Goal: Task Accomplishment & Management: Manage account settings

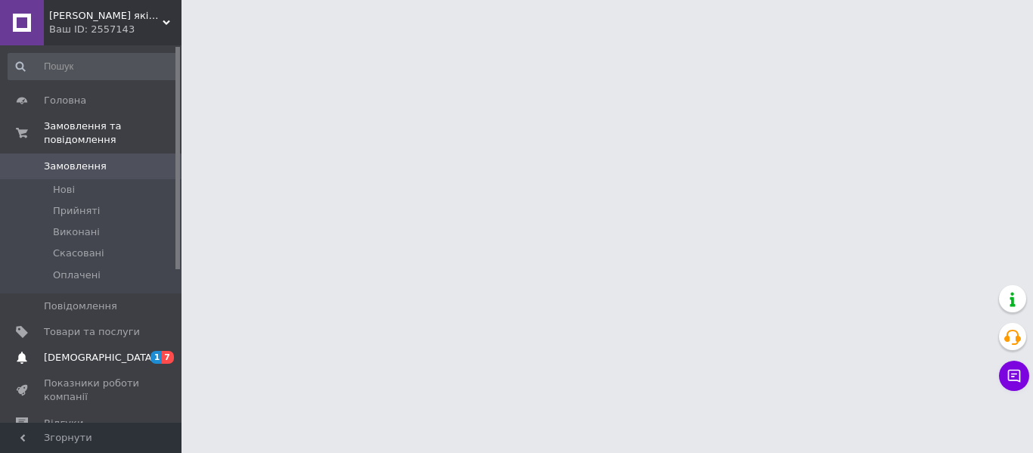
click at [79, 351] on span "[DEMOGRAPHIC_DATA]" at bounding box center [100, 358] width 112 height 14
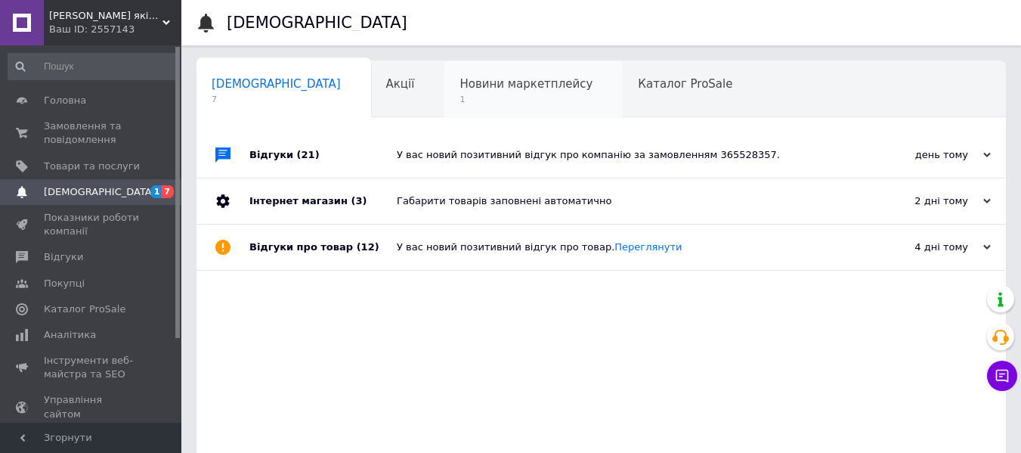
click at [460, 89] on span "Новини маркетплейсу" at bounding box center [526, 84] width 133 height 14
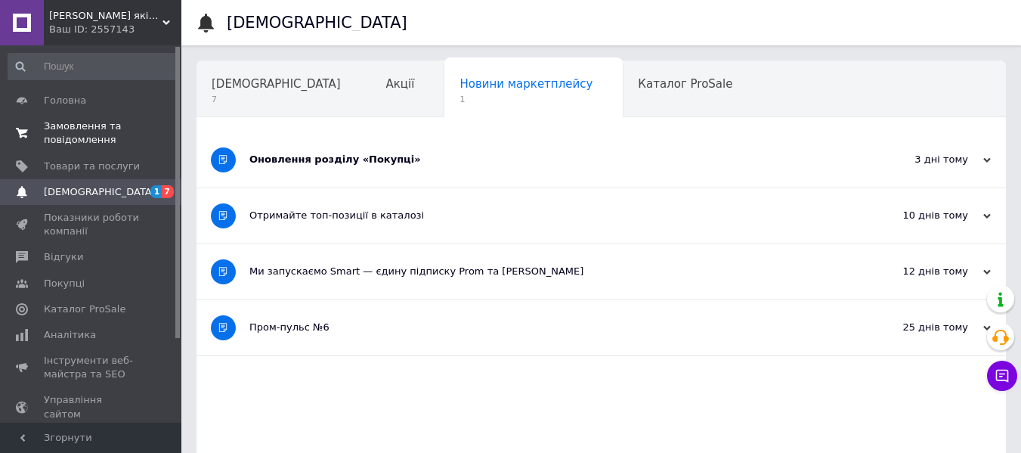
click at [73, 125] on span "Замовлення та повідомлення" at bounding box center [92, 132] width 96 height 27
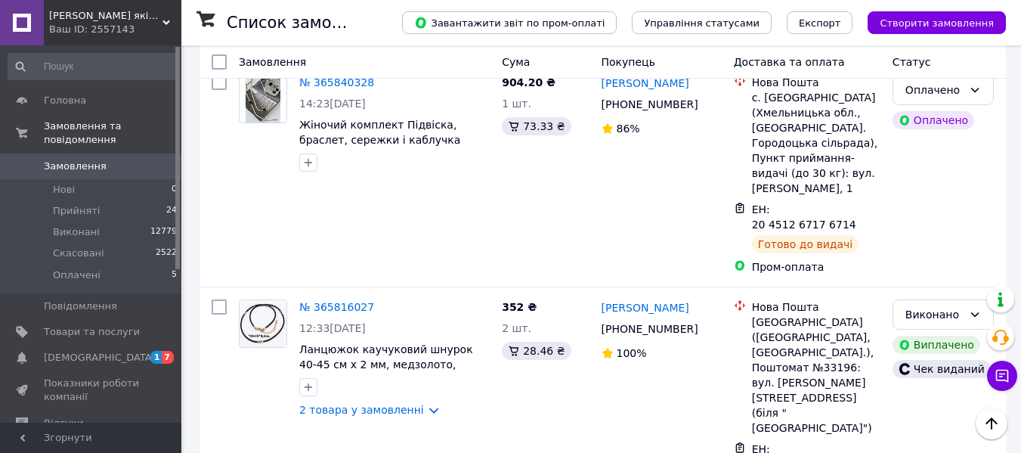
scroll to position [2797, 0]
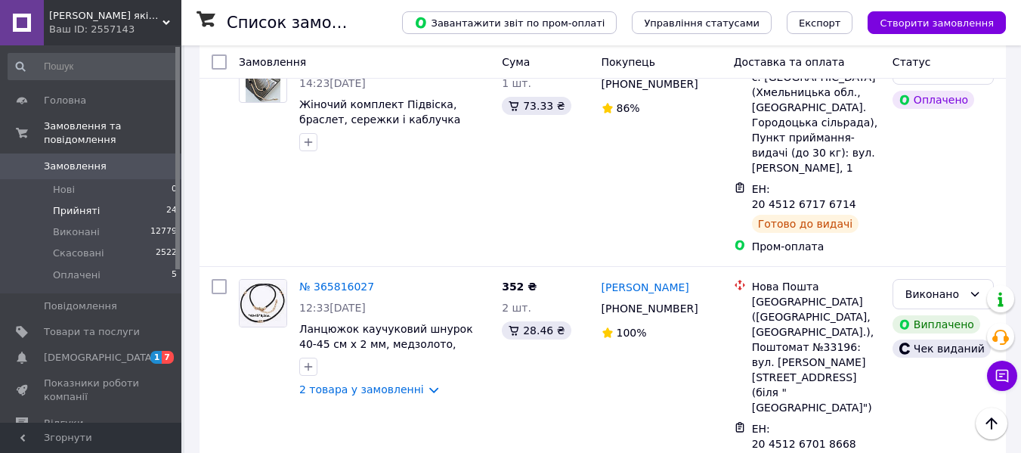
click at [85, 204] on span "Прийняті" at bounding box center [76, 211] width 47 height 14
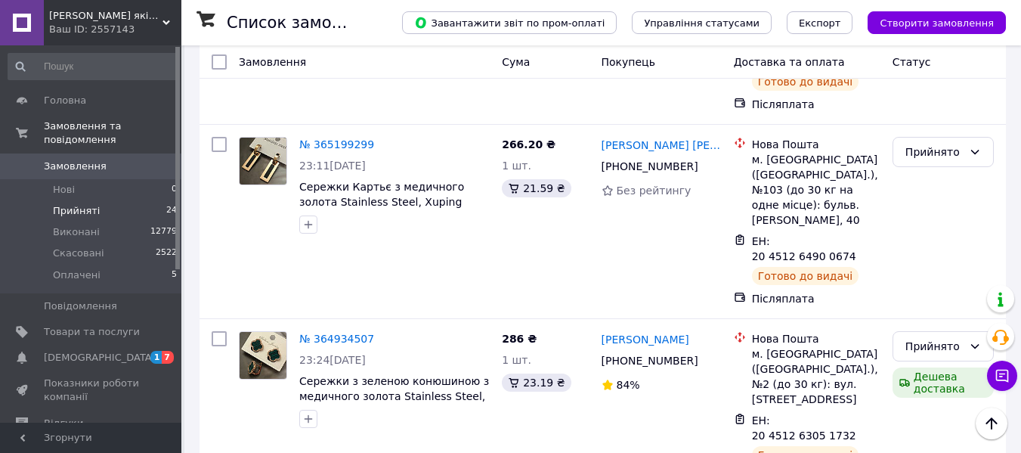
scroll to position [3630, 0]
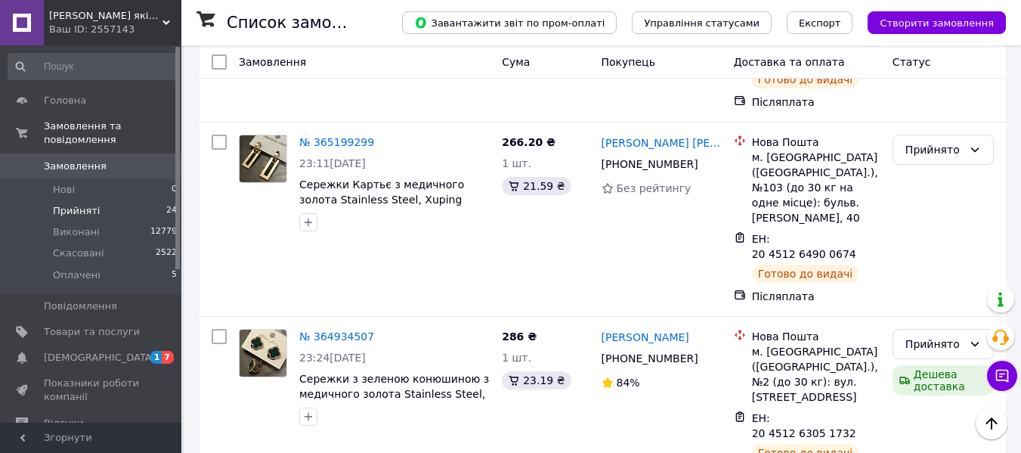
click at [98, 20] on span "GoldRich - Магазин якісної ювелірної біжутерії" at bounding box center [105, 16] width 113 height 14
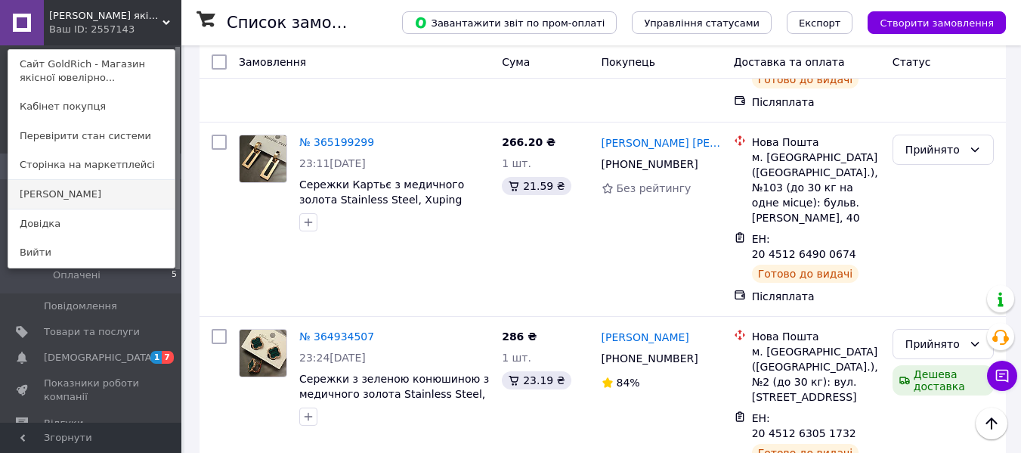
click at [61, 186] on link "[PERSON_NAME]" at bounding box center [91, 194] width 166 height 29
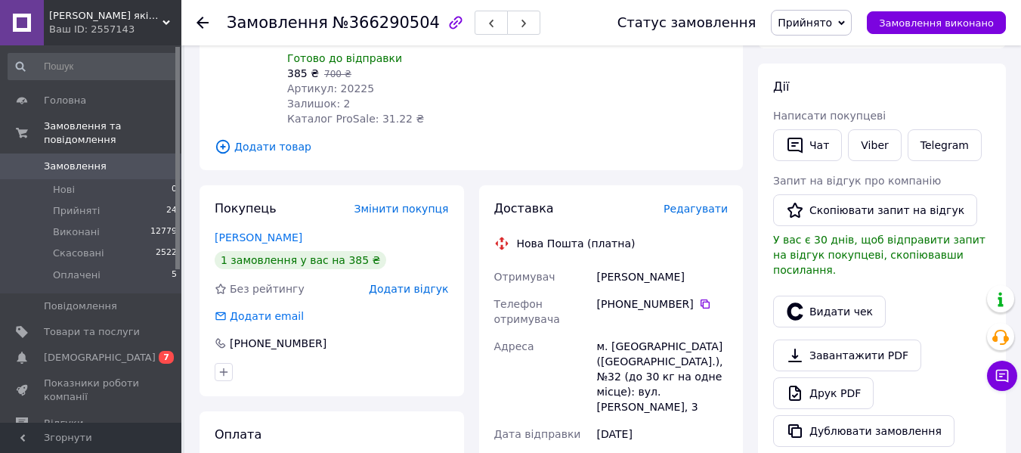
scroll to position [605, 0]
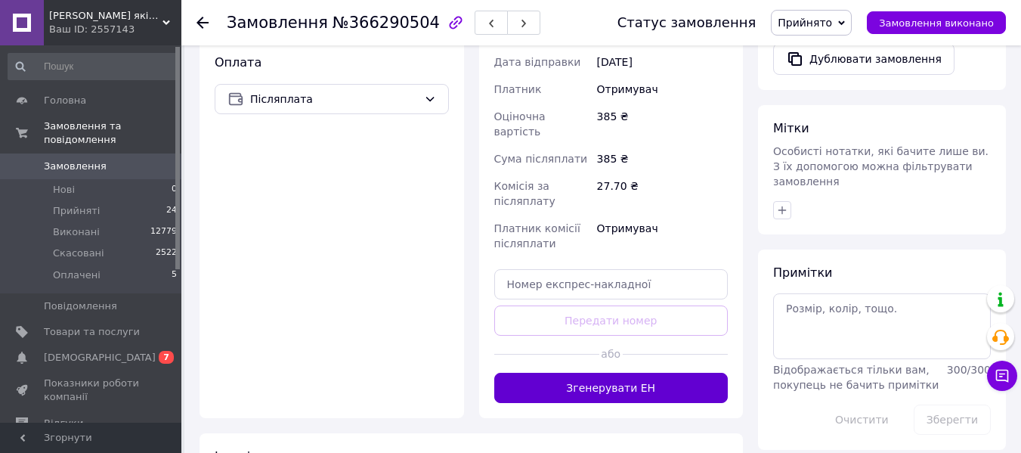
click at [602, 373] on button "Згенерувати ЕН" at bounding box center [611, 388] width 234 height 30
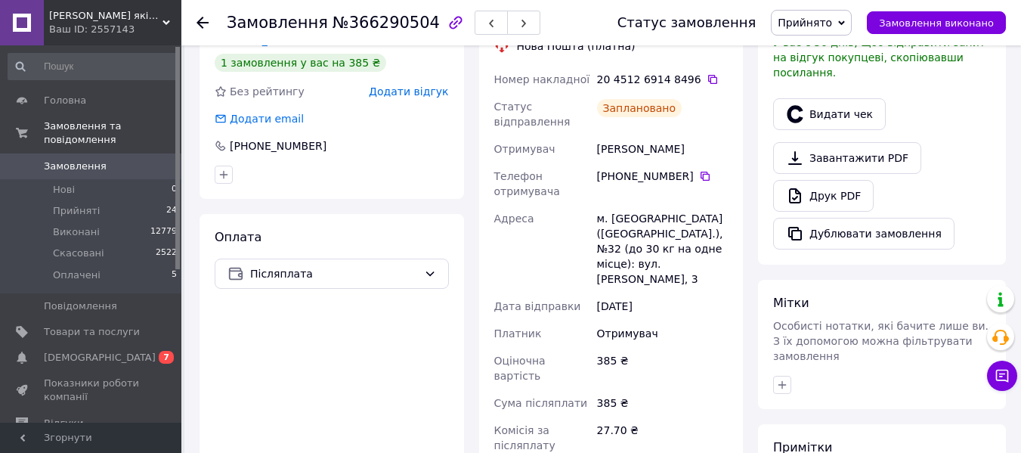
scroll to position [76, 0]
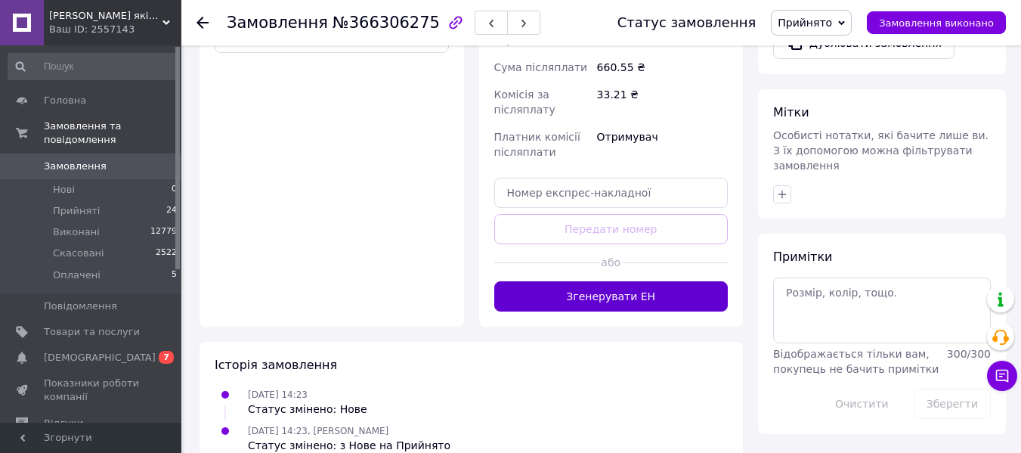
click at [526, 281] on button "Згенерувати ЕН" at bounding box center [611, 296] width 234 height 30
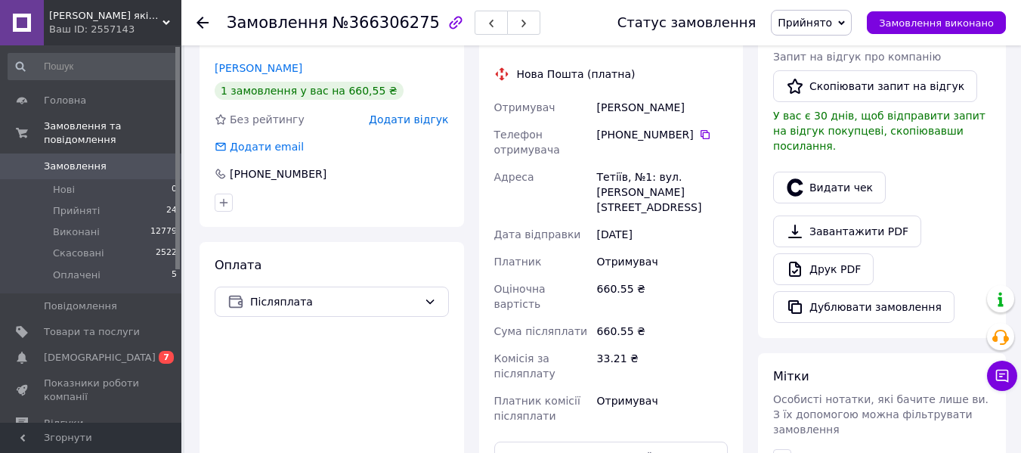
scroll to position [167, 0]
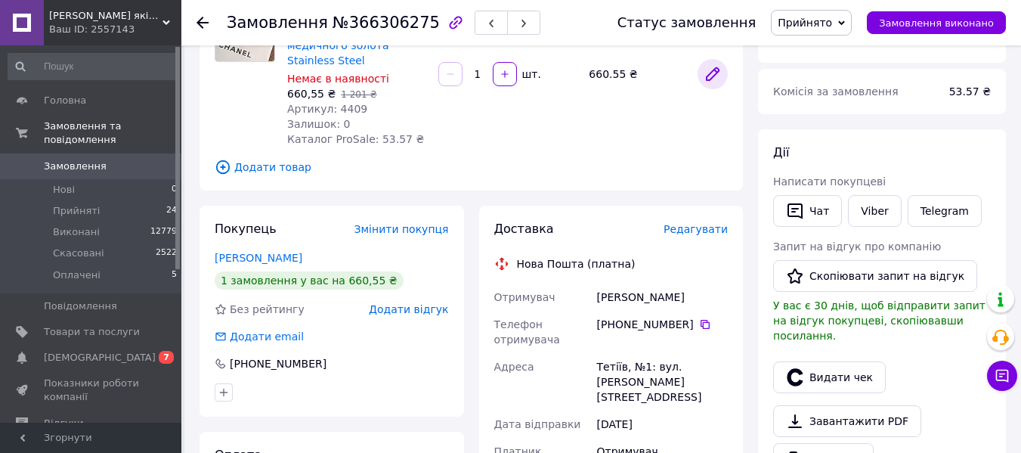
click at [711, 76] on icon at bounding box center [713, 74] width 12 height 12
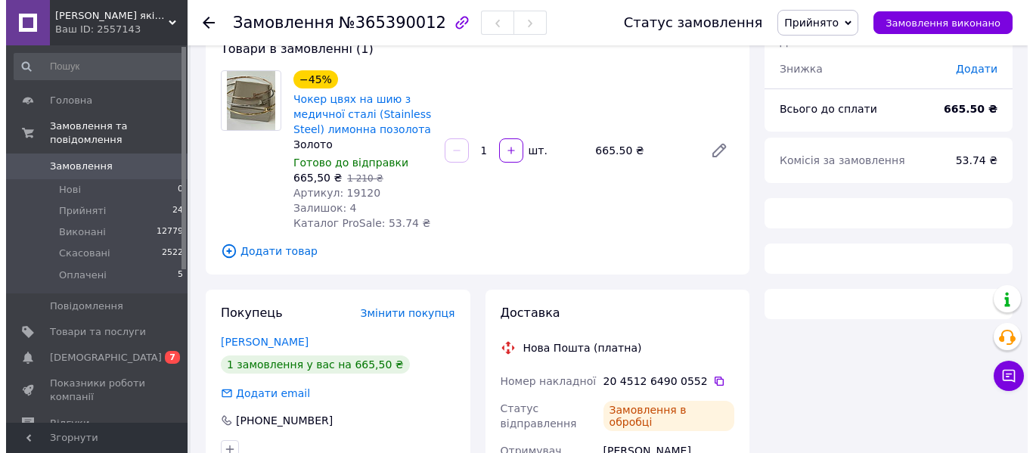
scroll to position [378, 0]
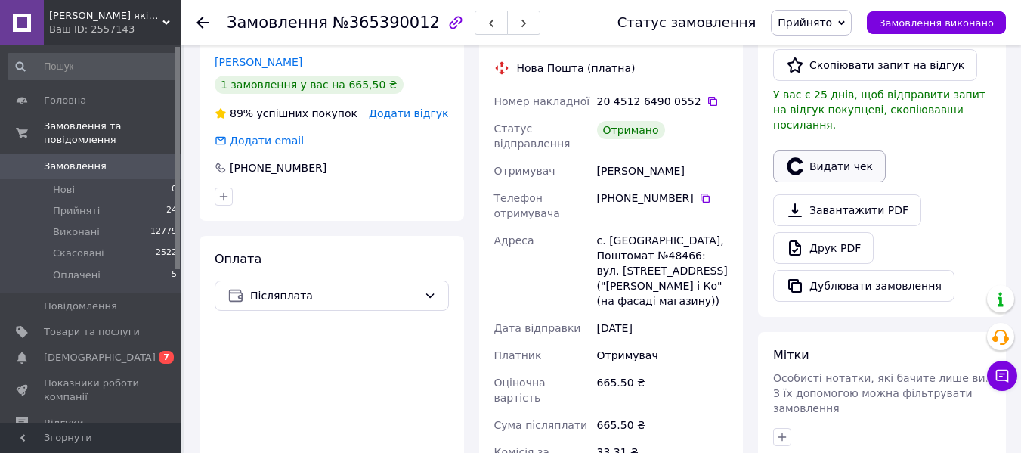
click at [811, 158] on button "Видати чек" at bounding box center [829, 166] width 113 height 32
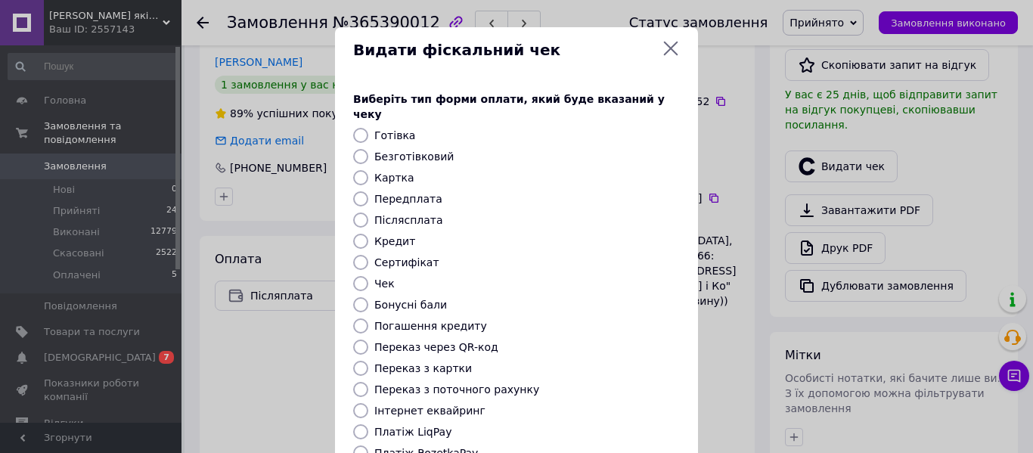
click at [394, 212] on div "Післясплата" at bounding box center [526, 219] width 311 height 15
click at [361, 212] on input "Післясплата" at bounding box center [360, 219] width 15 height 15
radio input "true"
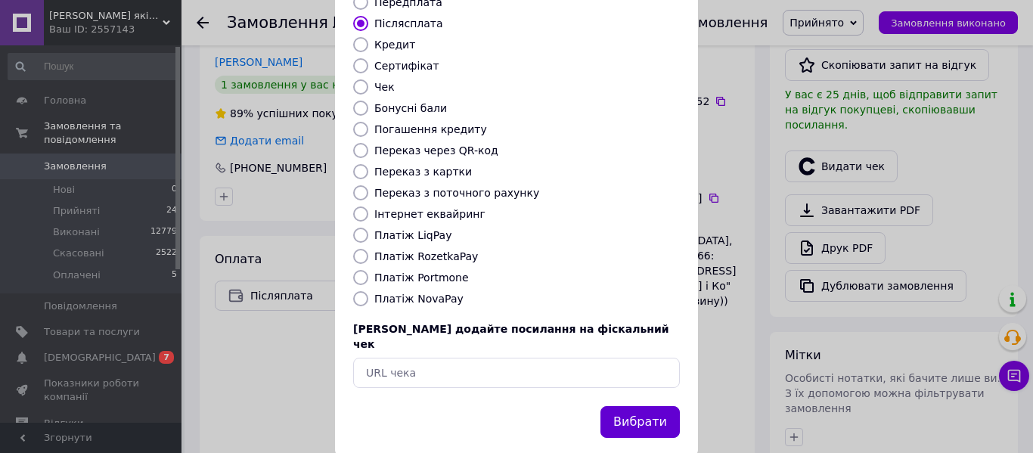
click at [629, 406] on button "Вибрати" at bounding box center [639, 422] width 79 height 33
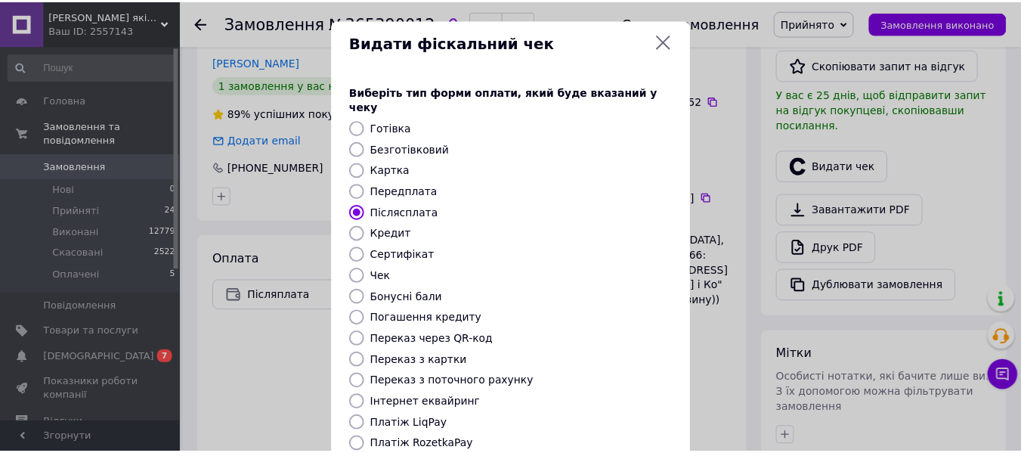
scroll to position [0, 0]
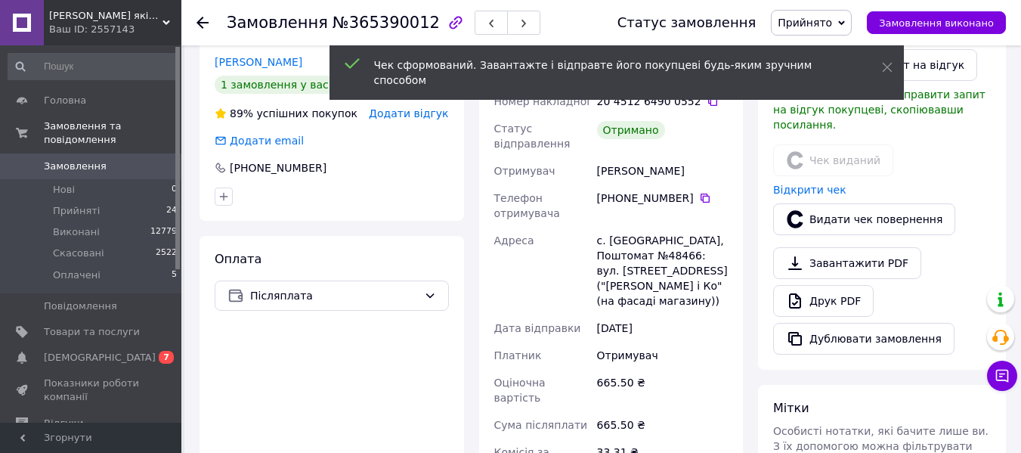
click at [241, 63] on link "Кушнір Галина" at bounding box center [259, 62] width 88 height 12
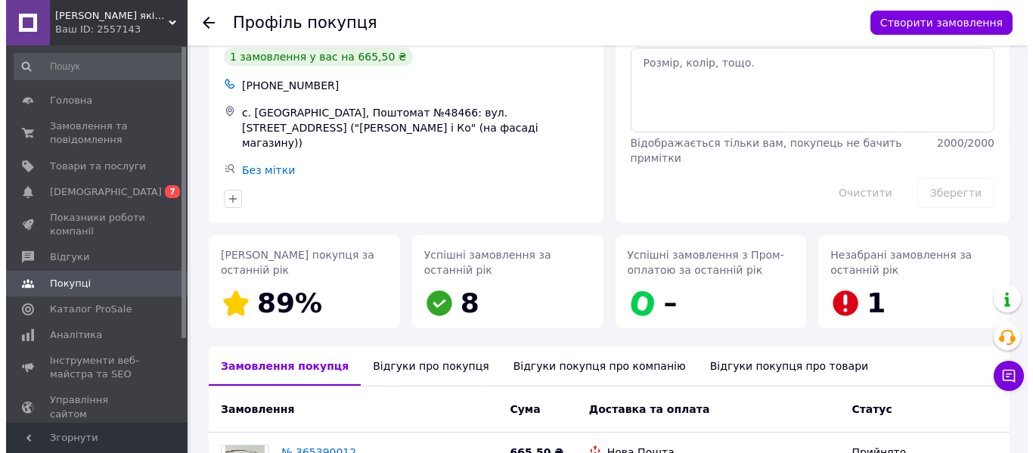
scroll to position [240, 0]
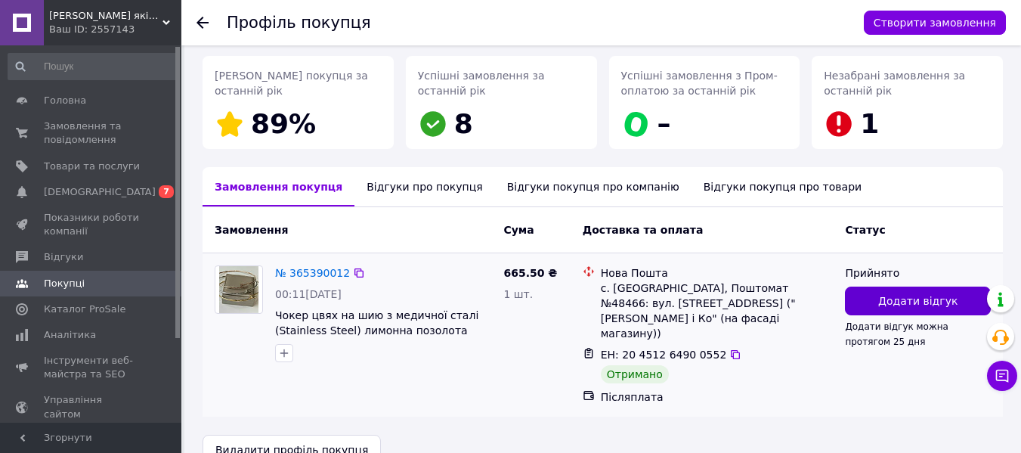
click at [916, 286] on button "Додати відгук" at bounding box center [918, 300] width 146 height 29
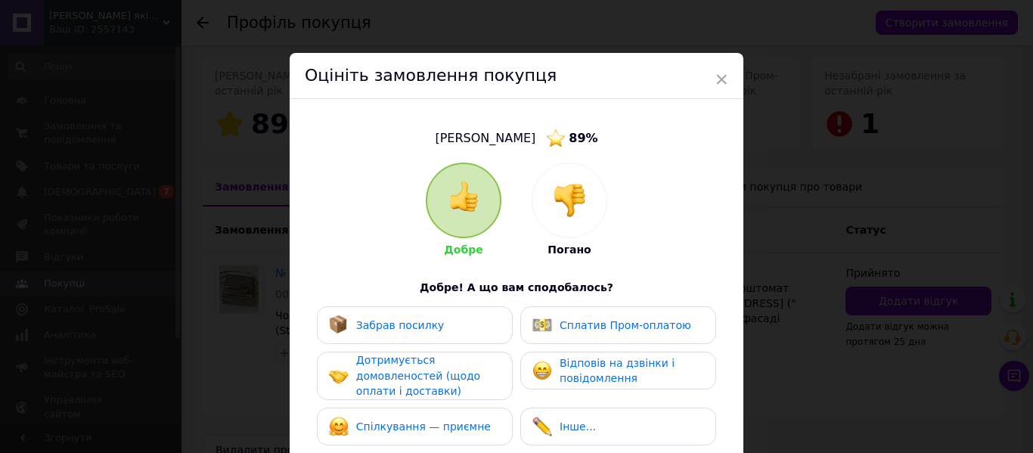
click at [422, 324] on span "Забрав посилку" at bounding box center [400, 325] width 88 height 12
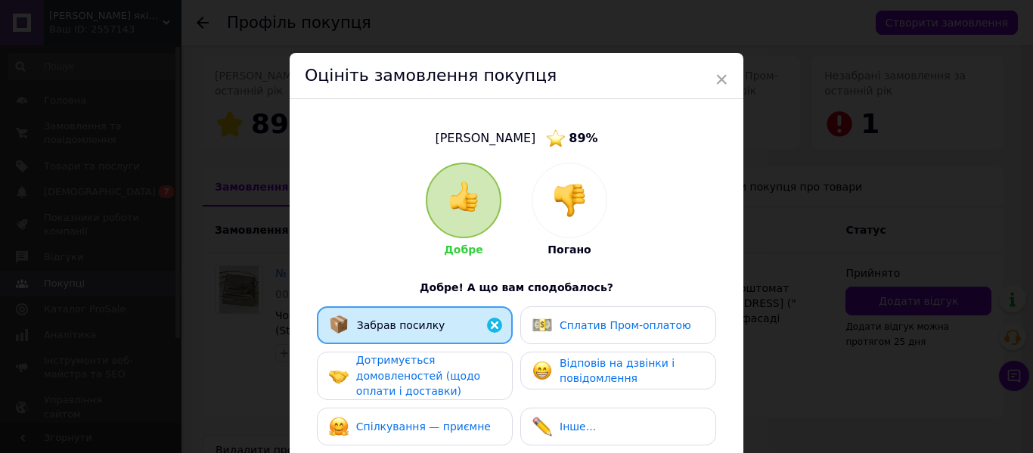
click at [418, 366] on span "Дотримується домовленостей (щодо оплати і доставки)" at bounding box center [418, 375] width 124 height 43
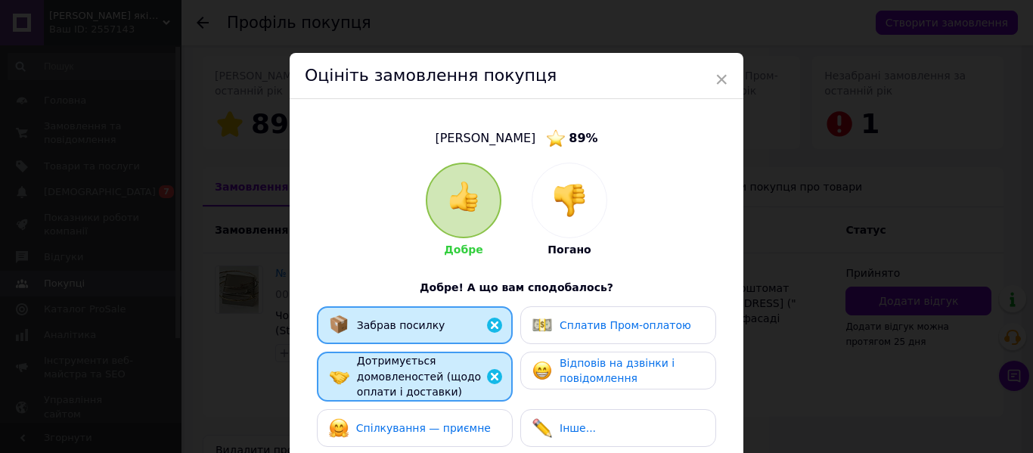
click at [410, 423] on span "Спілкування — приємне" at bounding box center [423, 428] width 135 height 12
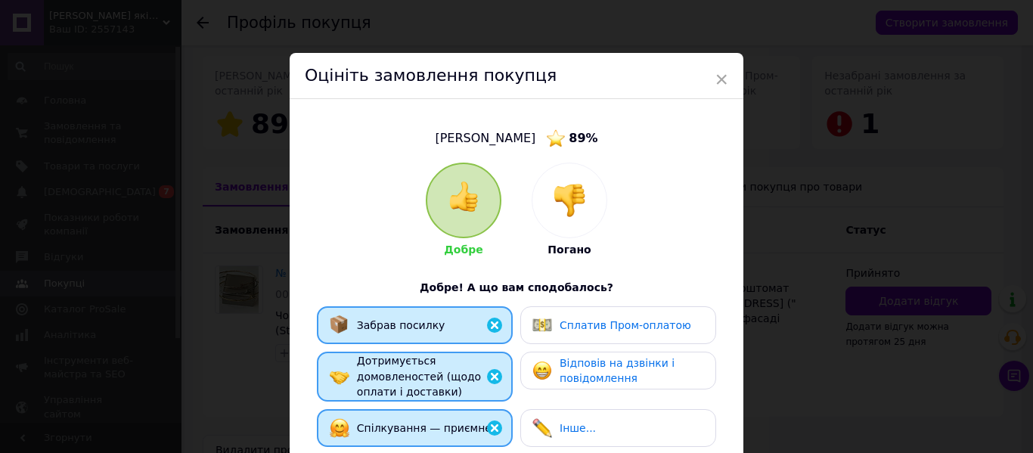
click at [625, 355] on div "Відповів на дзвінки і повідомлення" at bounding box center [618, 370] width 196 height 38
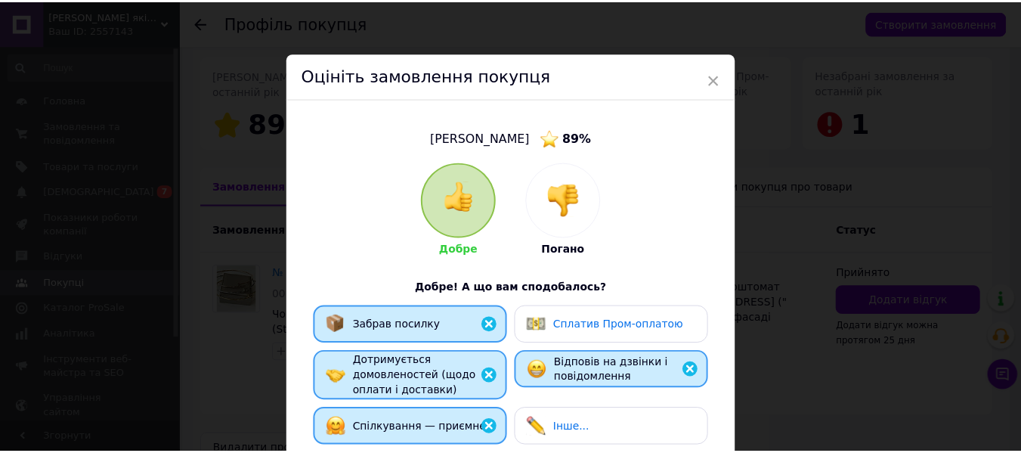
scroll to position [293, 0]
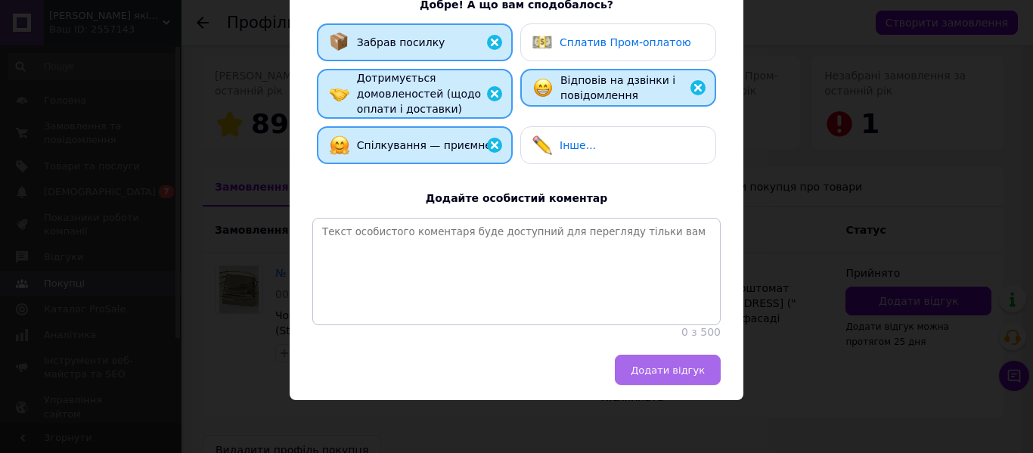
click at [630, 364] on button "Додати відгук" at bounding box center [668, 370] width 106 height 30
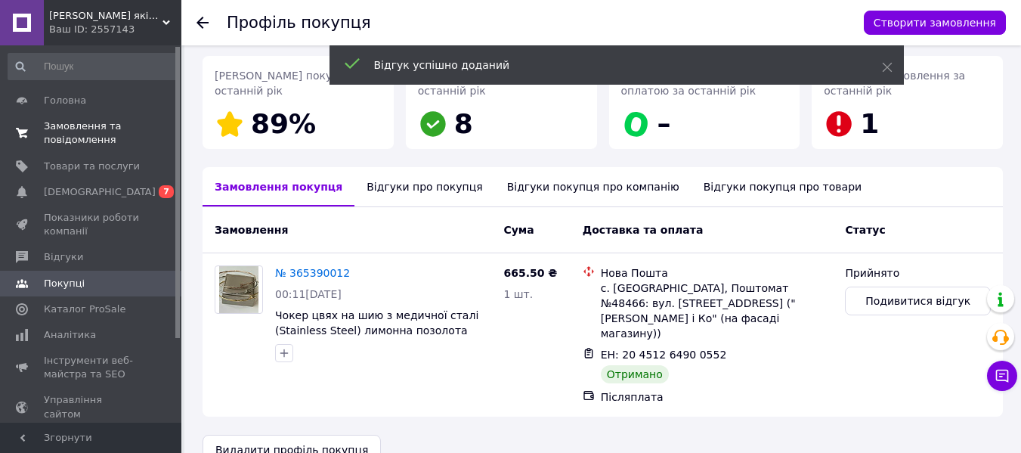
click at [63, 128] on span "Замовлення та повідомлення" at bounding box center [92, 132] width 96 height 27
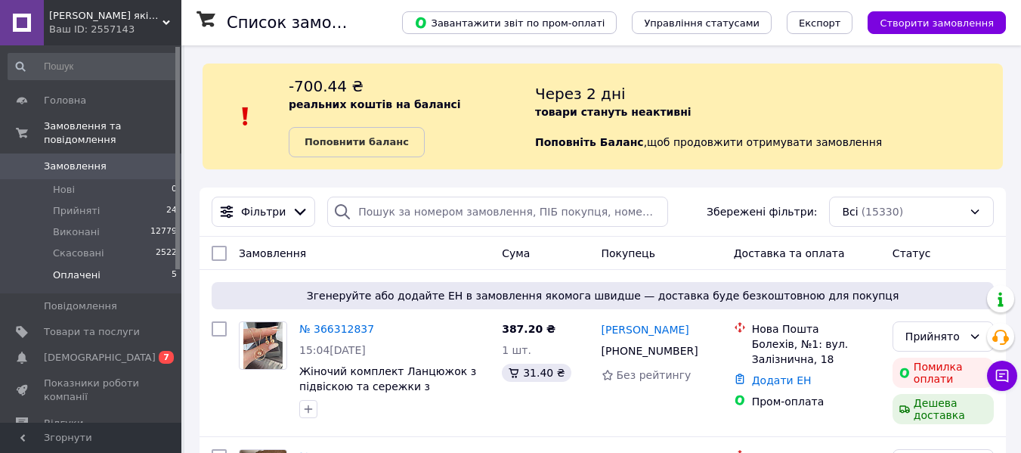
click at [68, 268] on span "Оплачені" at bounding box center [77, 275] width 48 height 14
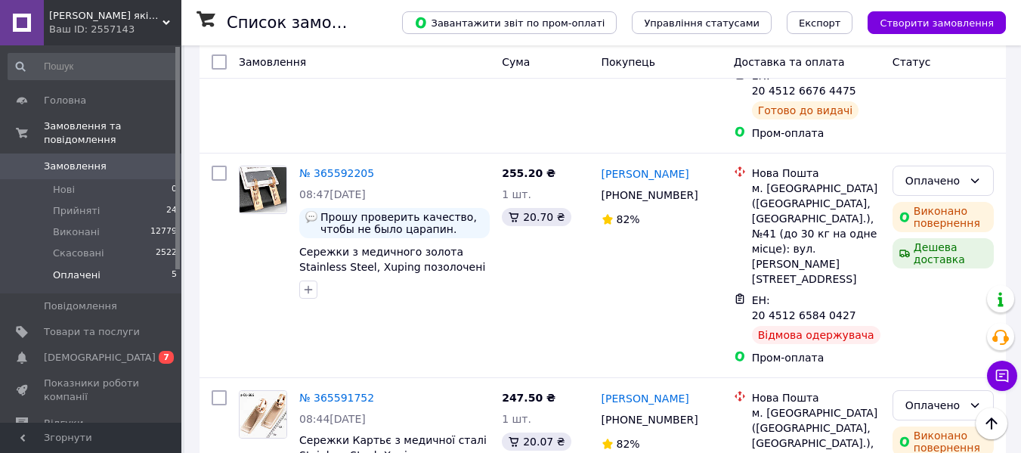
scroll to position [729, 0]
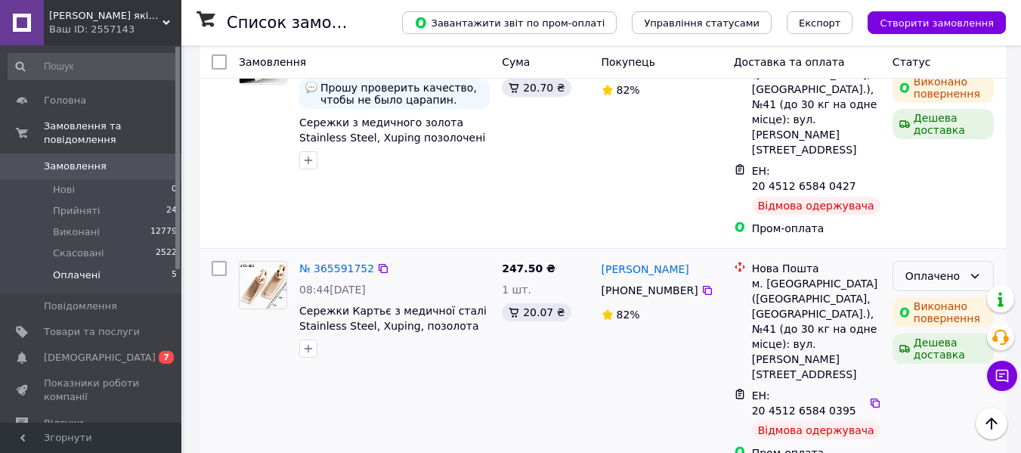
click at [940, 261] on div "Оплачено" at bounding box center [943, 276] width 101 height 30
click at [930, 206] on li "Виконано" at bounding box center [943, 200] width 100 height 27
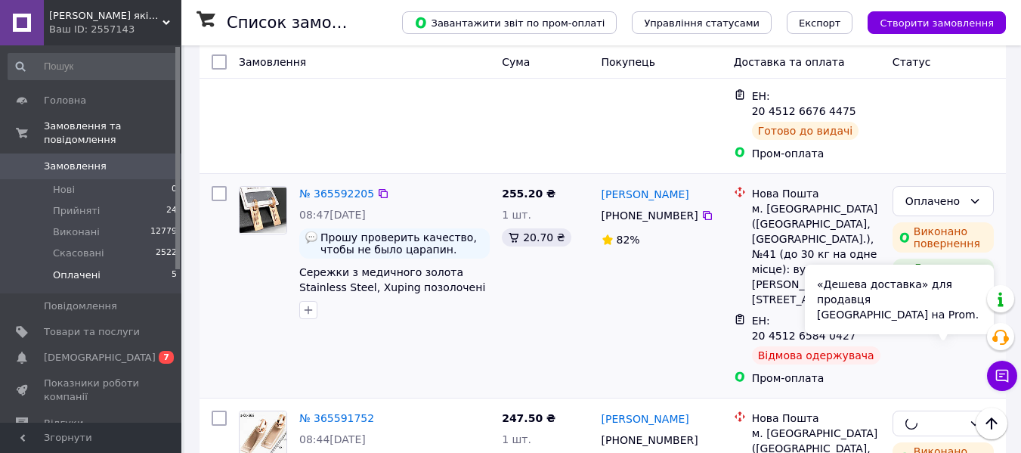
scroll to position [577, 0]
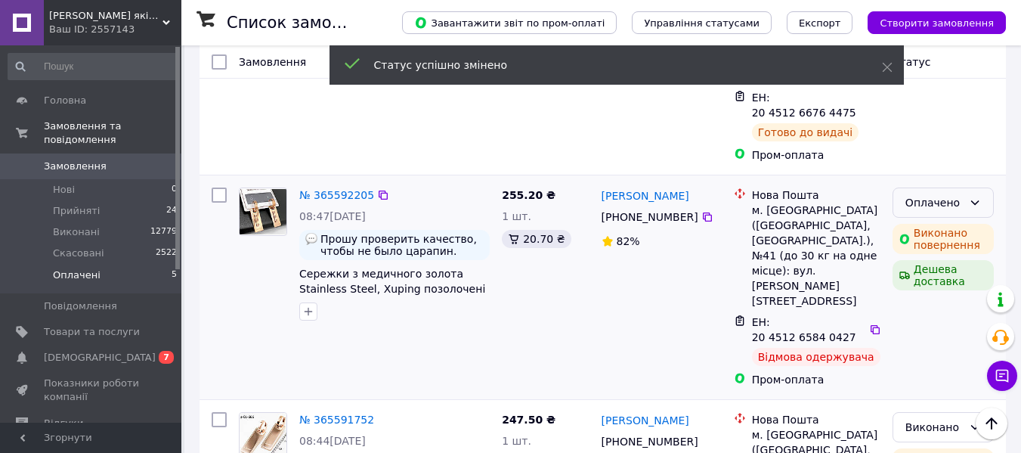
click at [974, 197] on icon at bounding box center [975, 203] width 12 height 12
click at [961, 186] on li "Виконано" at bounding box center [943, 187] width 100 height 27
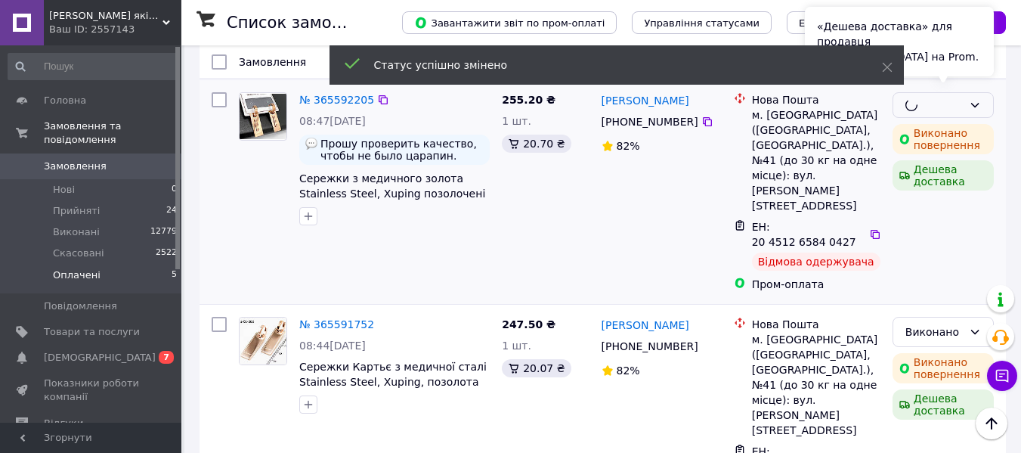
scroll to position [729, 0]
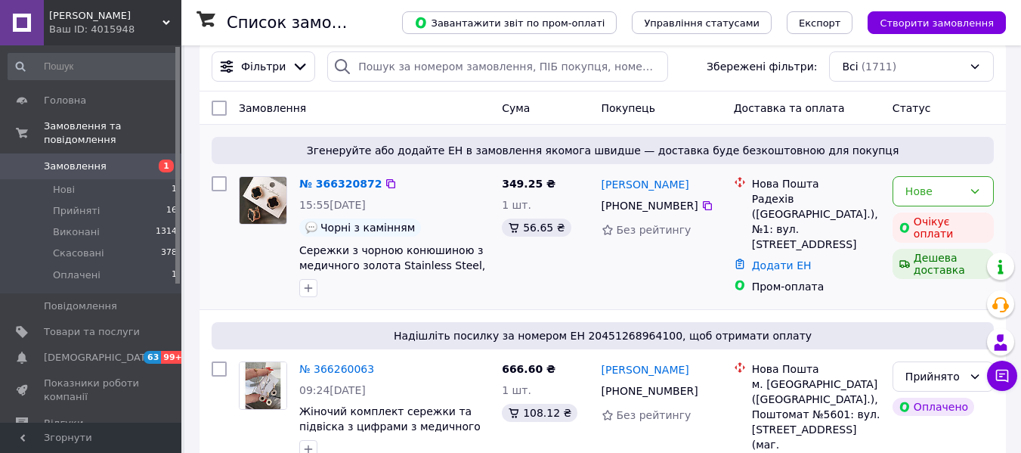
scroll to position [151, 0]
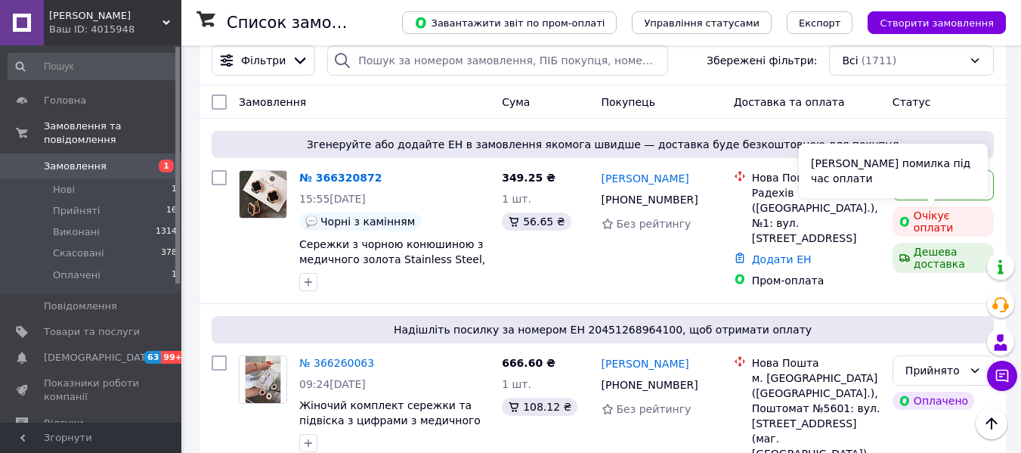
click at [983, 181] on div "Сталася помилка під час оплати" at bounding box center [893, 171] width 189 height 54
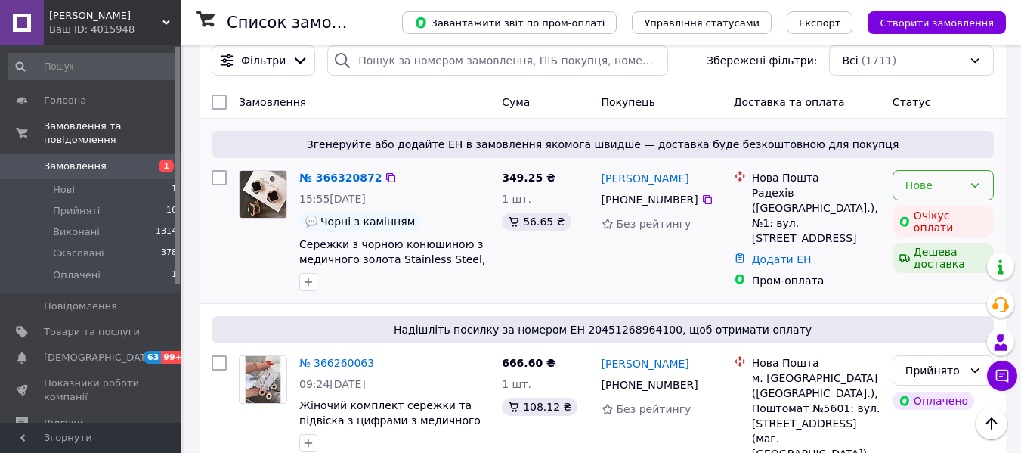
click at [988, 189] on div "Нове" at bounding box center [943, 185] width 101 height 30
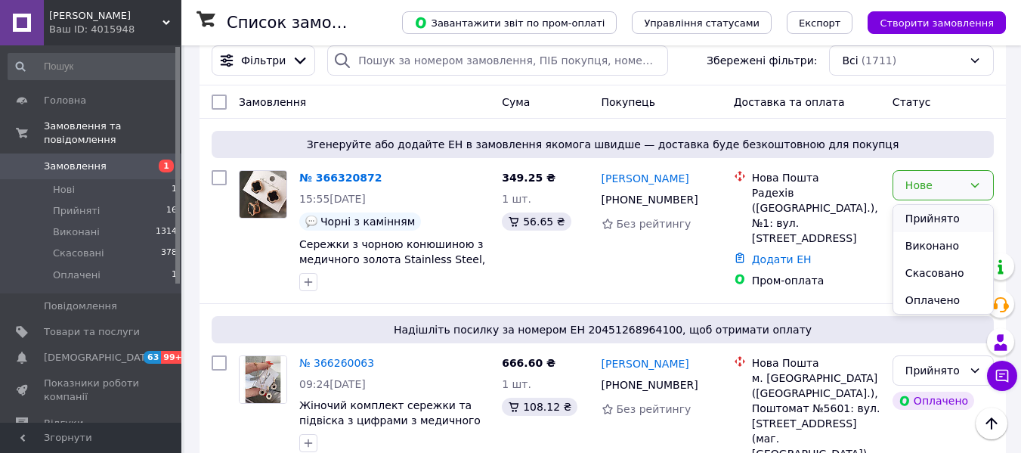
click at [962, 219] on li "Прийнято" at bounding box center [943, 218] width 100 height 27
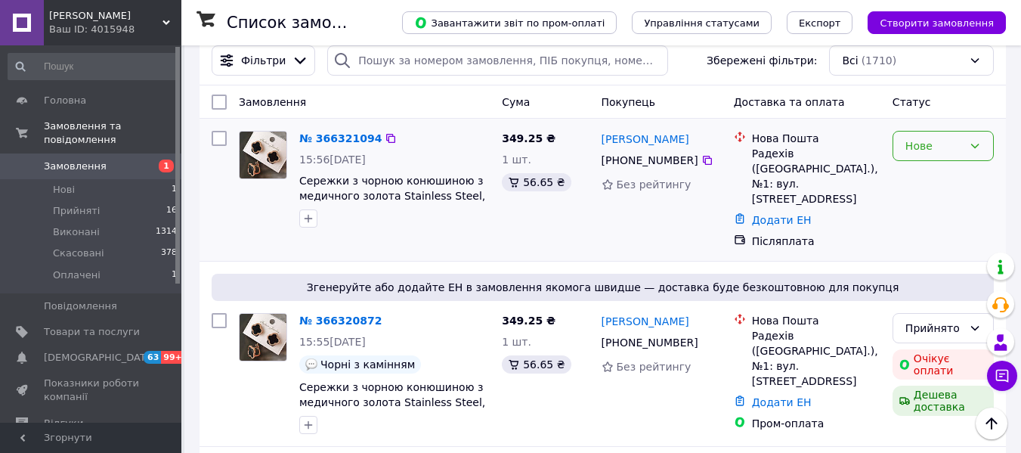
click at [924, 153] on div "Нове" at bounding box center [934, 146] width 57 height 17
click at [924, 174] on li "Прийнято" at bounding box center [943, 179] width 100 height 27
click at [924, 320] on div "Прийнято" at bounding box center [934, 328] width 57 height 17
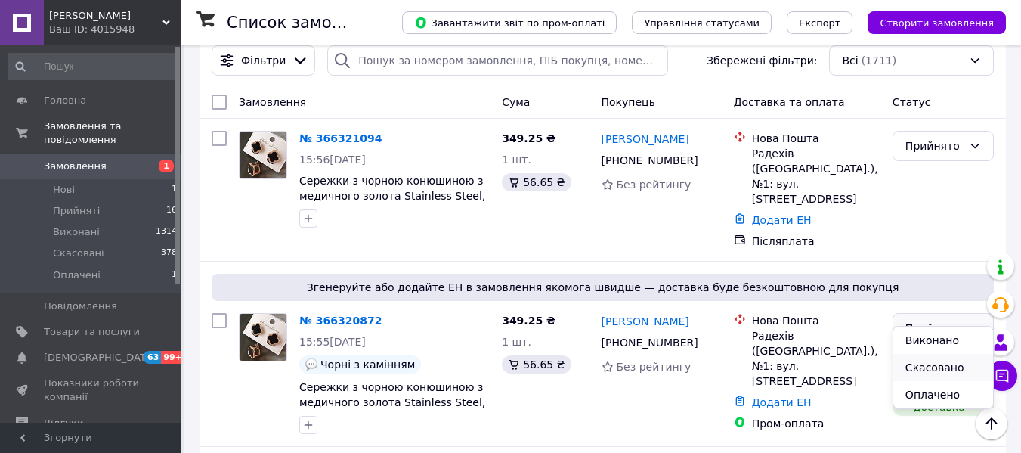
click at [922, 373] on li "Скасовано" at bounding box center [943, 367] width 100 height 27
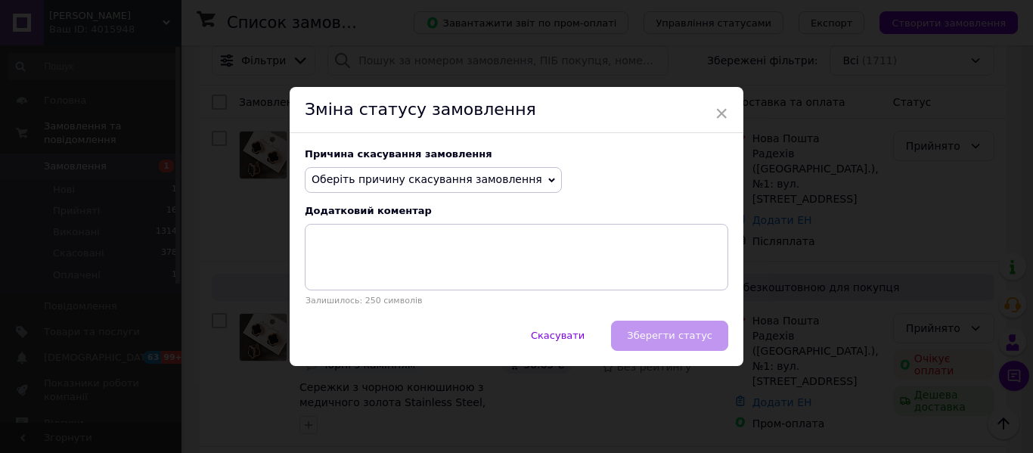
click at [452, 185] on span "Оберіть причину скасування замовлення" at bounding box center [426, 179] width 231 height 12
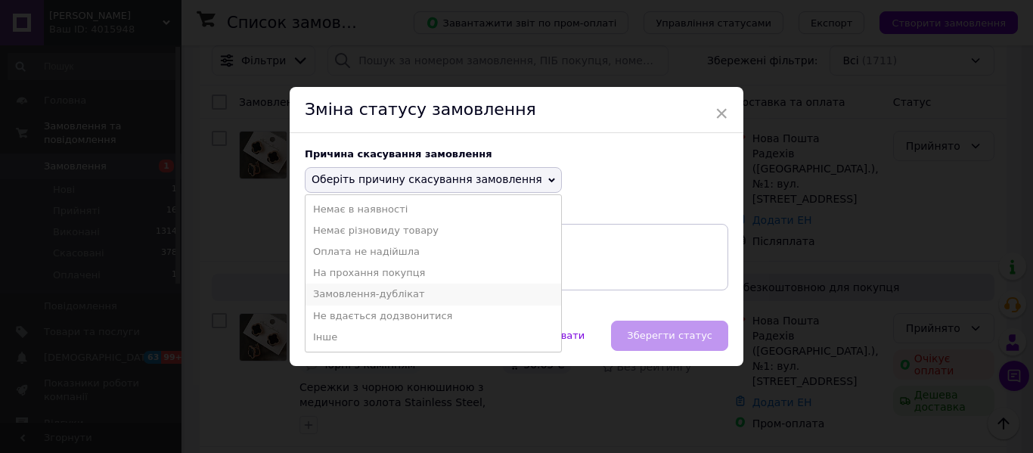
click at [411, 296] on li "Замовлення-дублікат" at bounding box center [432, 293] width 255 height 21
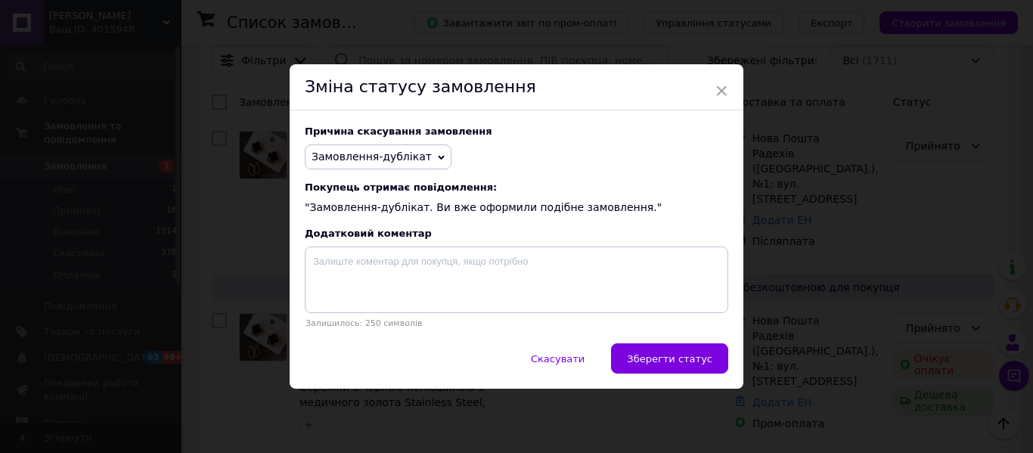
click at [648, 364] on span "Зберегти статус" at bounding box center [669, 358] width 85 height 11
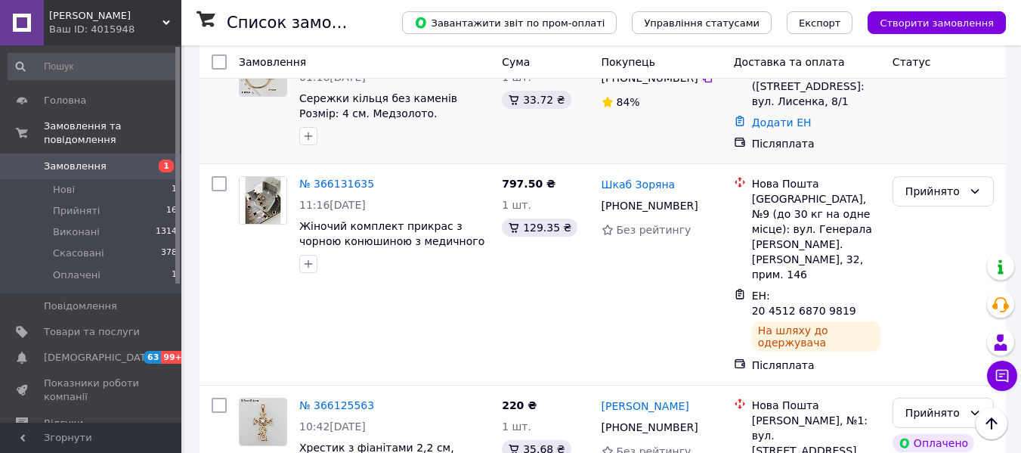
scroll to position [1209, 0]
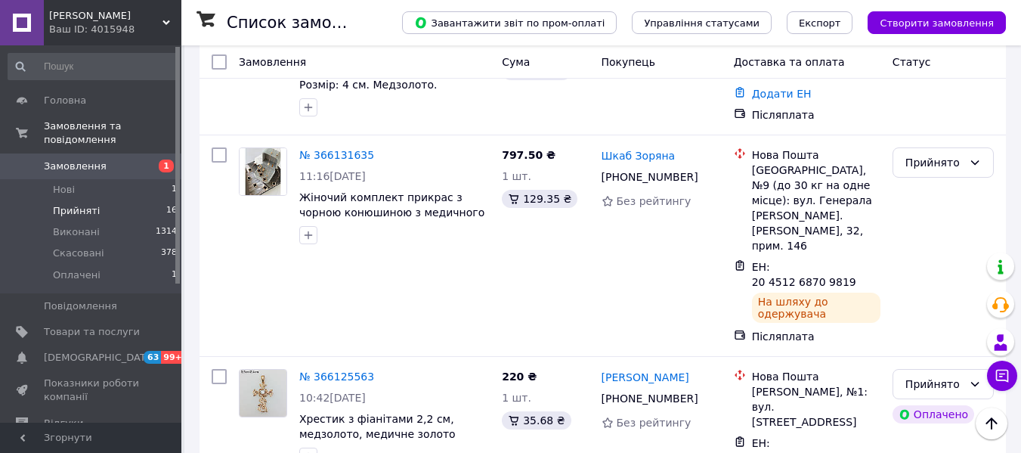
click at [72, 204] on span "Прийняті" at bounding box center [76, 211] width 47 height 14
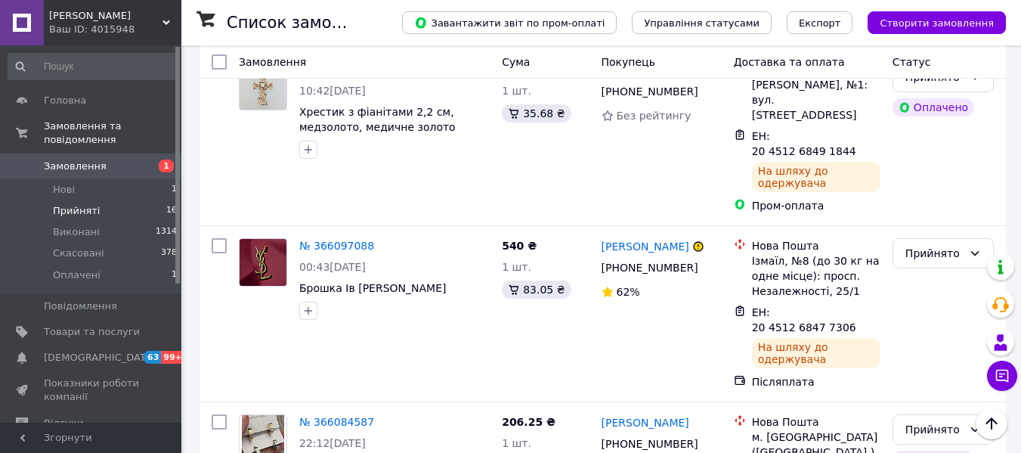
scroll to position [1512, 0]
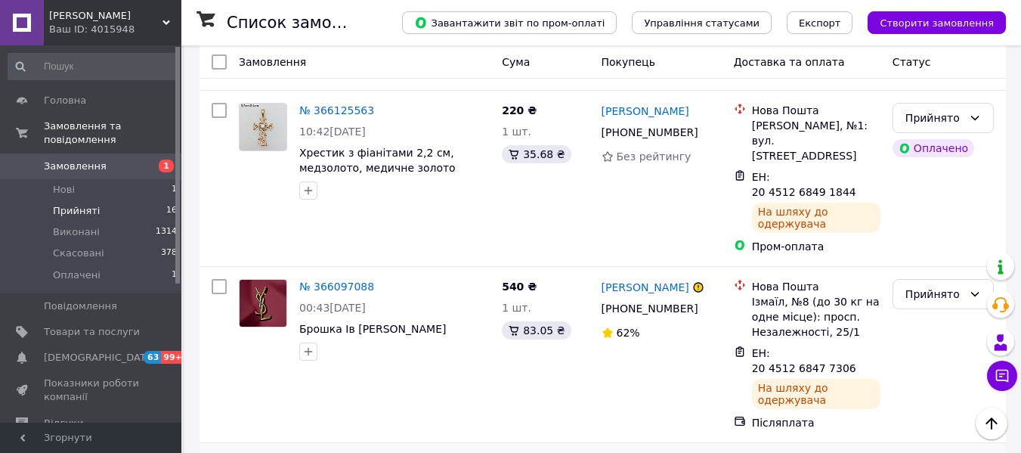
click at [935, 265] on li "Виконано" at bounding box center [943, 261] width 100 height 27
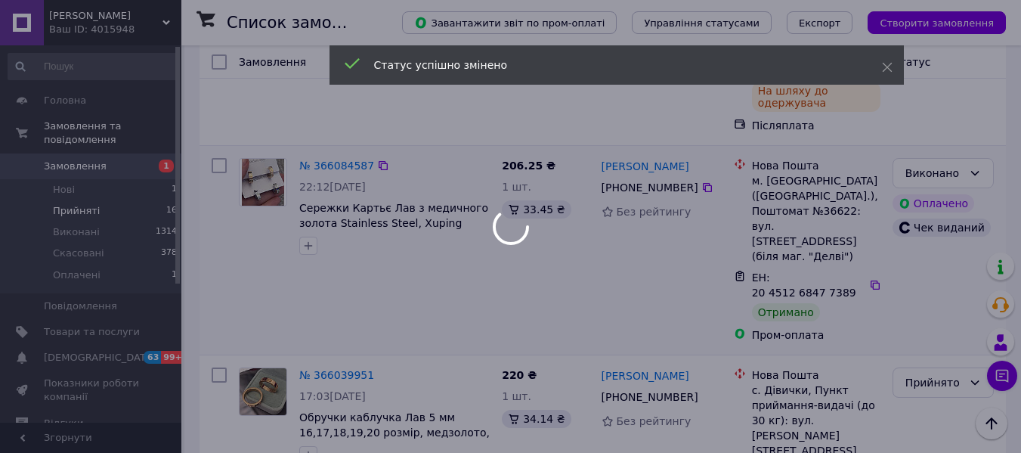
scroll to position [1814, 0]
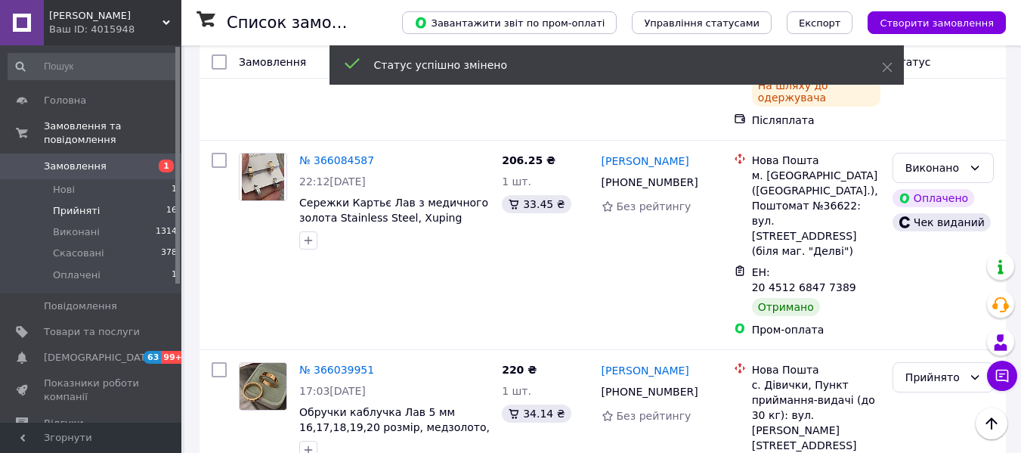
click at [924, 251] on li "Виконано" at bounding box center [943, 250] width 100 height 27
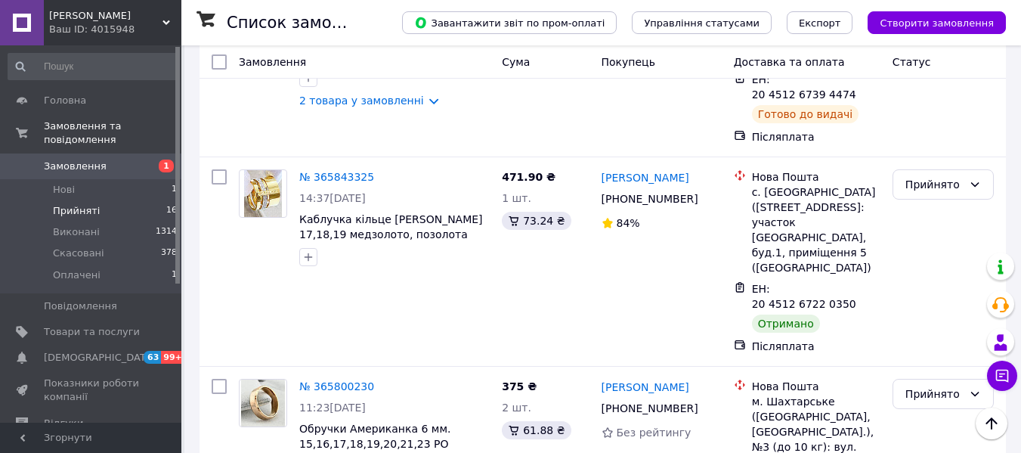
scroll to position [2521, 0]
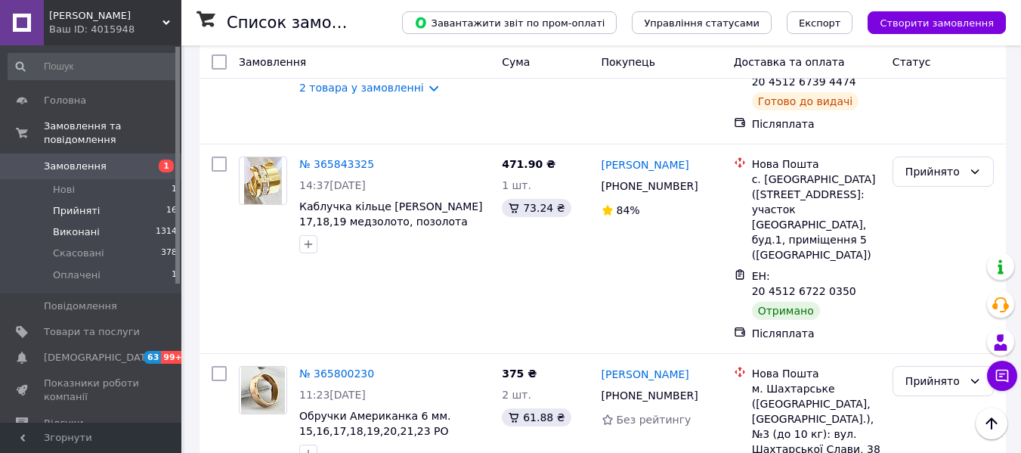
click at [76, 225] on span "Виконані" at bounding box center [76, 232] width 47 height 14
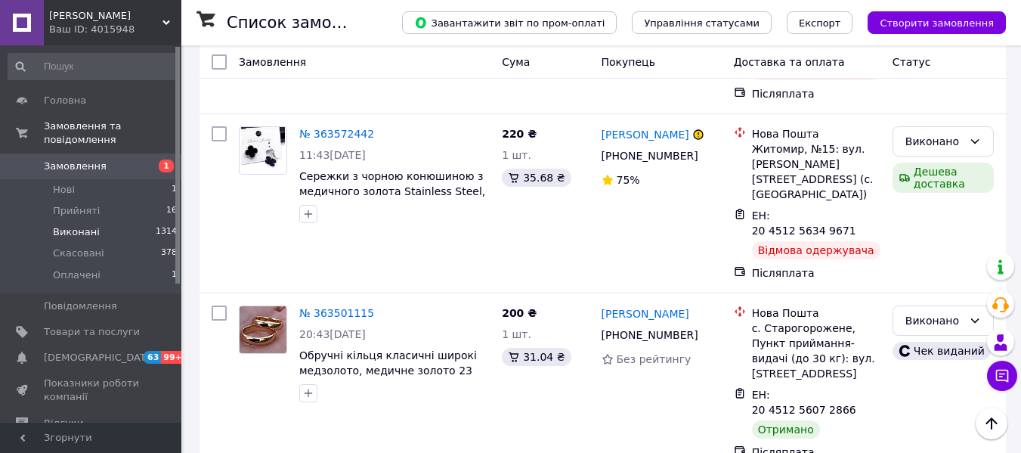
scroll to position [11835, 0]
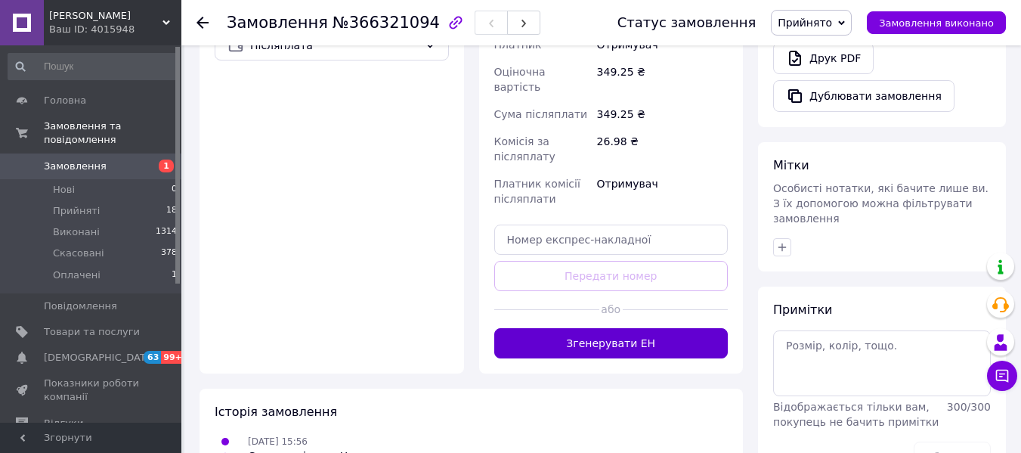
scroll to position [623, 0]
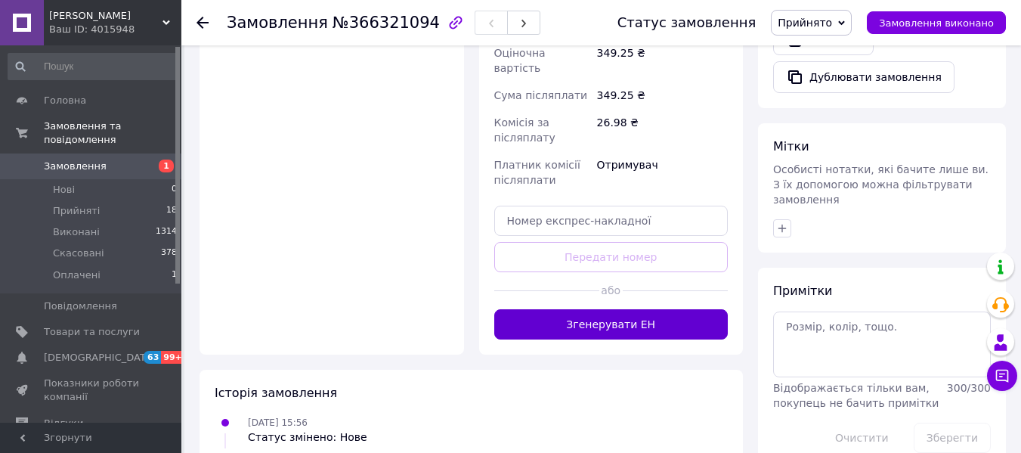
click at [612, 309] on button "Згенерувати ЕН" at bounding box center [611, 324] width 234 height 30
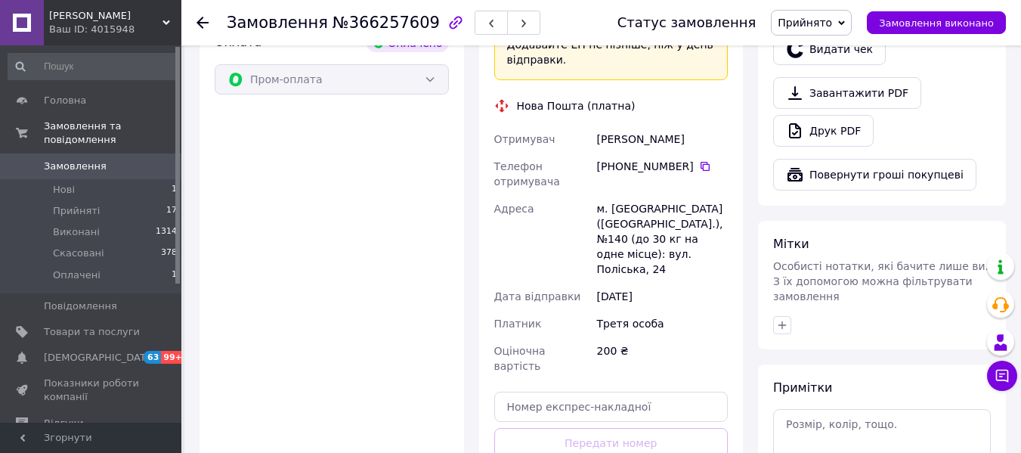
scroll to position [605, 0]
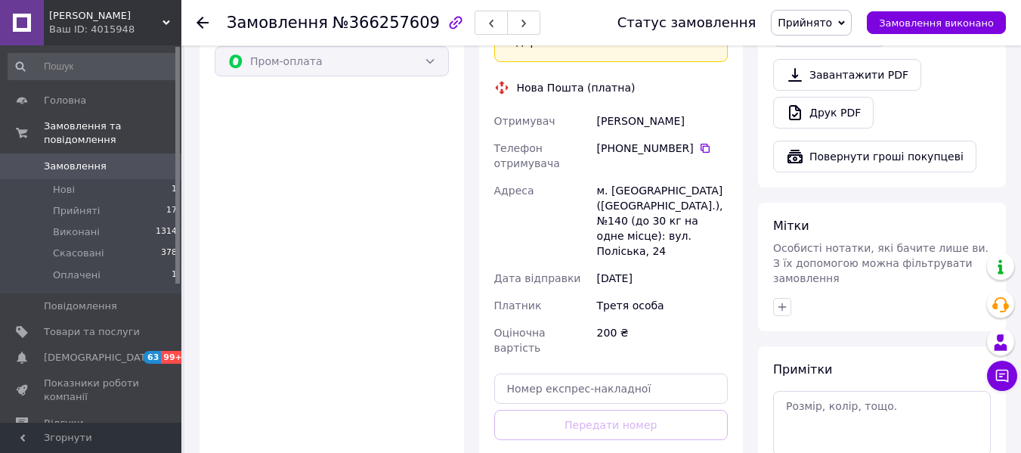
drag, startPoint x: 625, startPoint y: 371, endPoint x: 630, endPoint y: 378, distance: 8.6
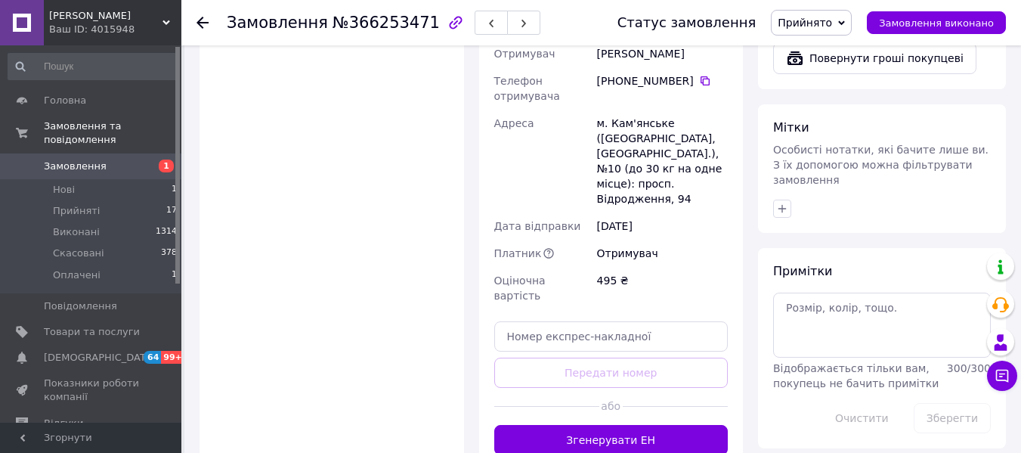
scroll to position [831, 0]
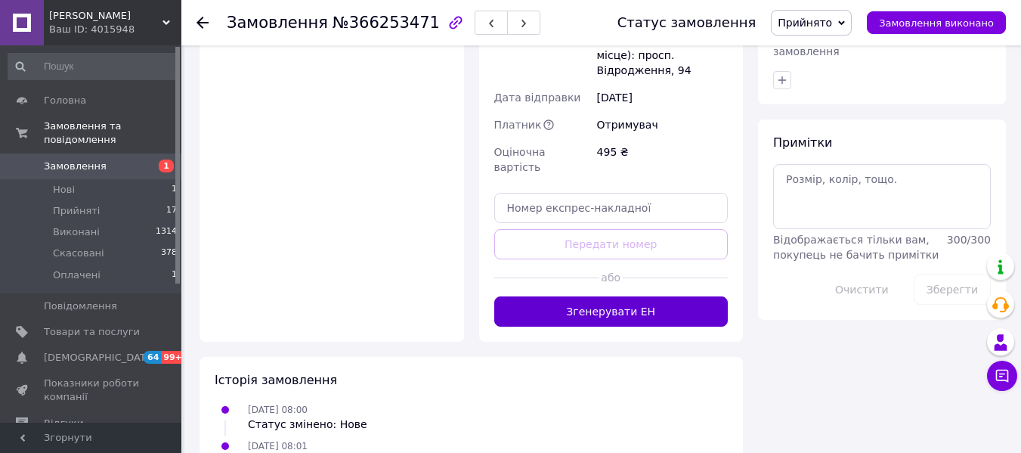
click at [607, 296] on button "Згенерувати ЕН" at bounding box center [611, 311] width 234 height 30
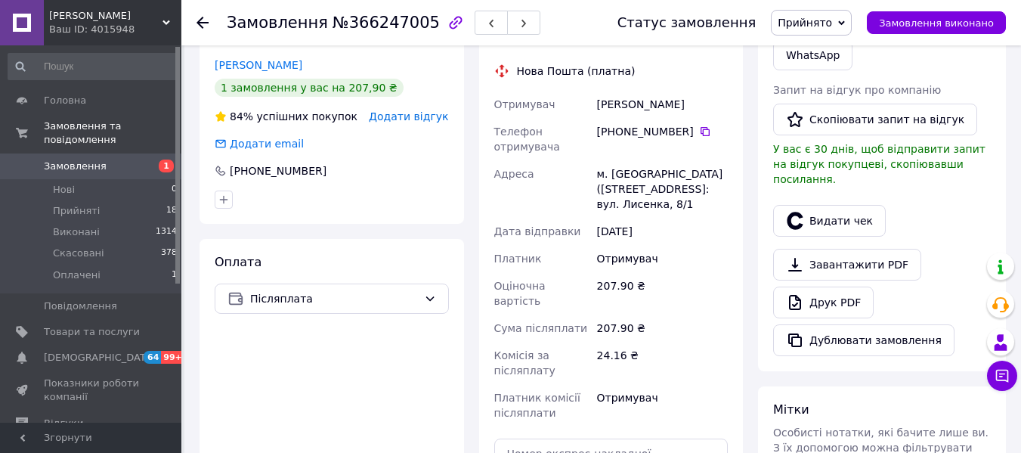
scroll to position [623, 0]
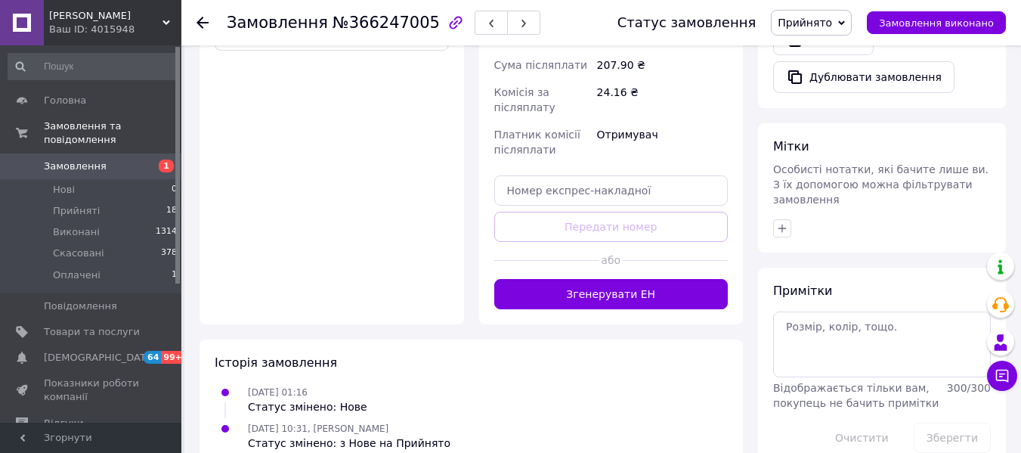
click at [651, 279] on button "Згенерувати ЕН" at bounding box center [611, 294] width 234 height 30
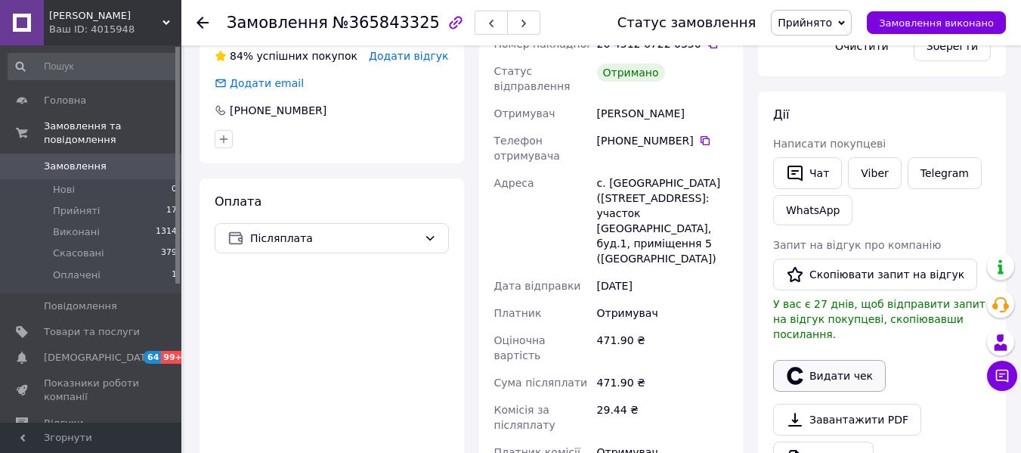
click at [815, 360] on button "Видати чек" at bounding box center [829, 376] width 113 height 32
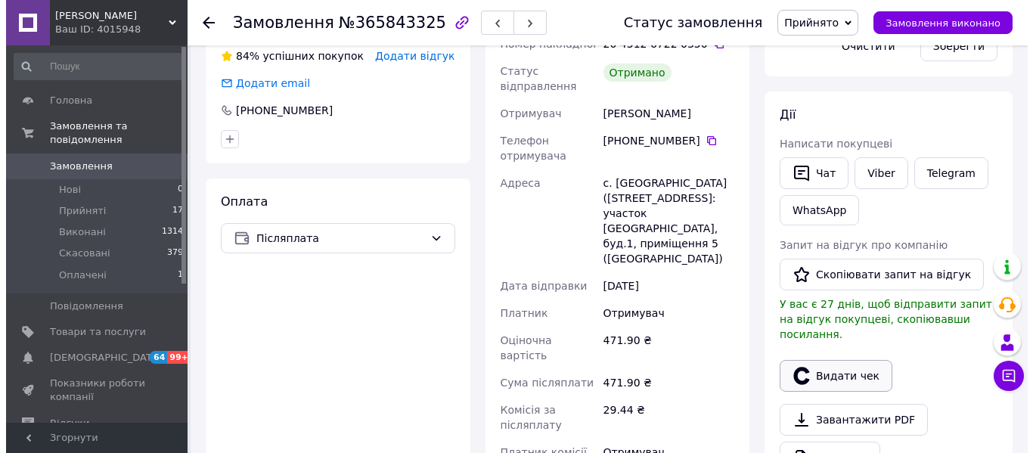
scroll to position [405, 0]
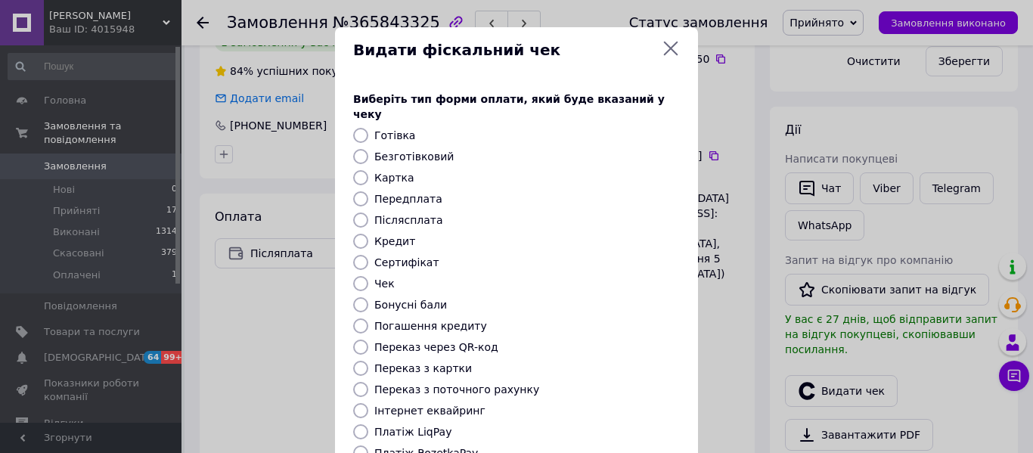
click at [361, 212] on input "Післясплата" at bounding box center [360, 219] width 15 height 15
radio input "true"
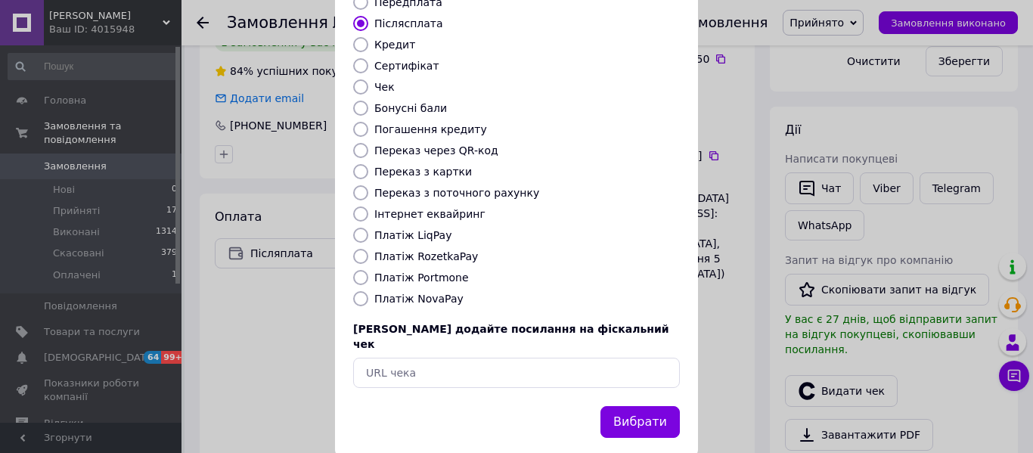
click at [658, 406] on button "Вибрати" at bounding box center [639, 422] width 79 height 33
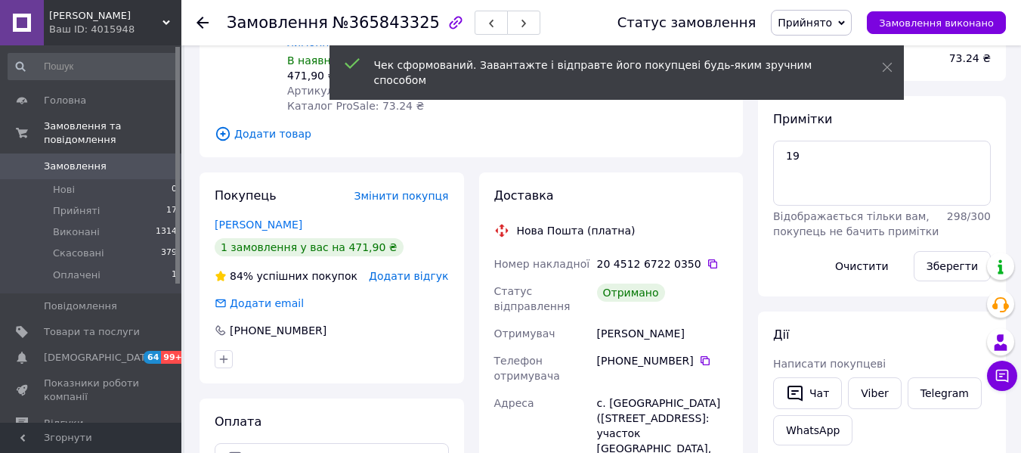
scroll to position [194, 0]
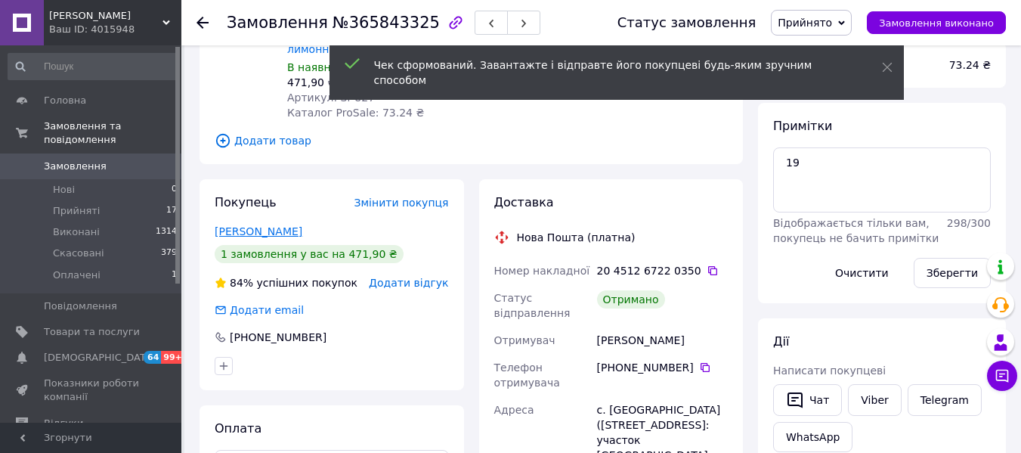
click at [273, 228] on link "Григорович Христина" at bounding box center [259, 231] width 88 height 12
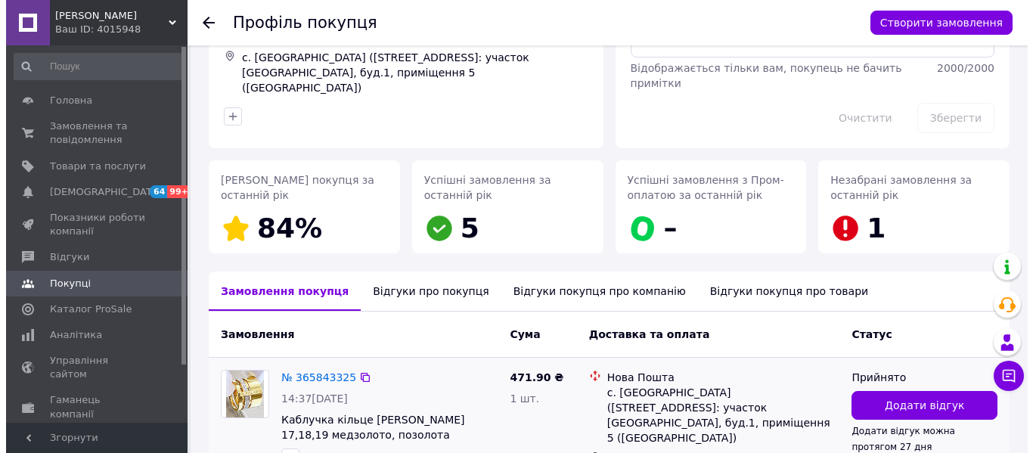
scroll to position [235, 0]
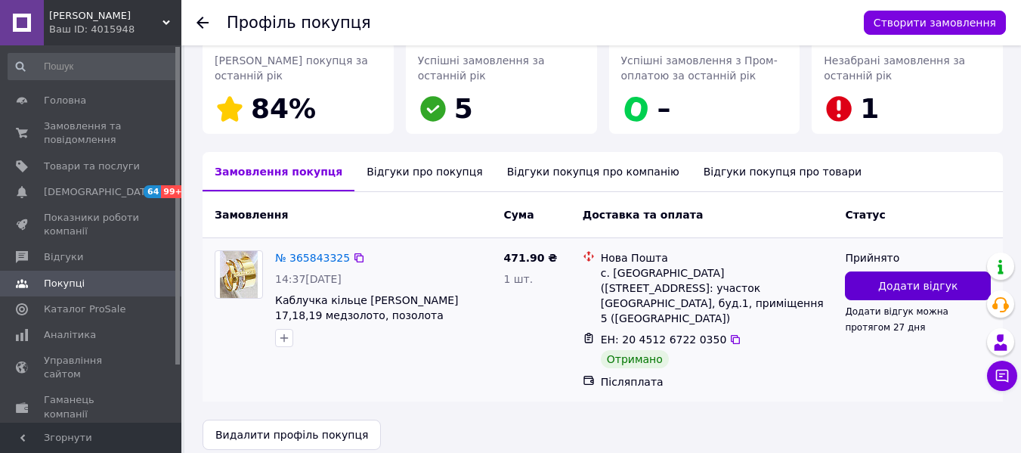
click at [896, 285] on span "Додати відгук" at bounding box center [917, 285] width 79 height 15
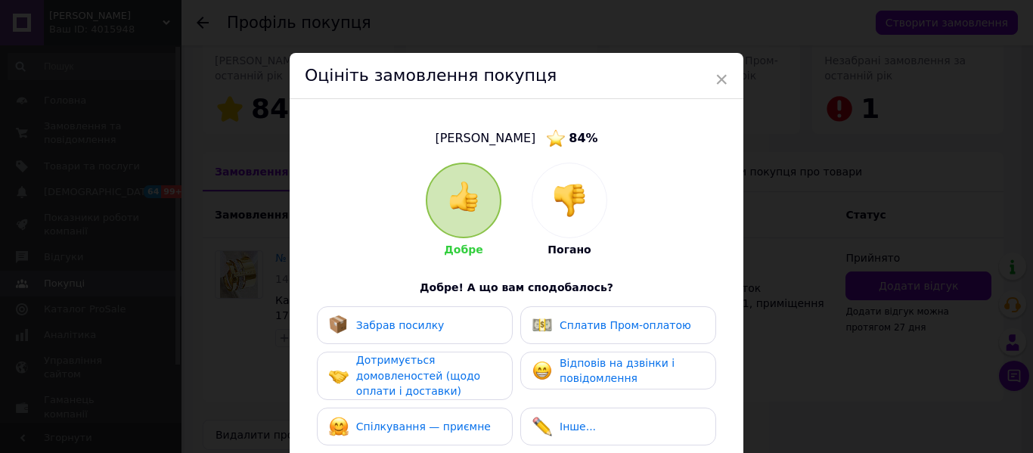
click at [409, 319] on span "Забрав посилку" at bounding box center [400, 325] width 88 height 12
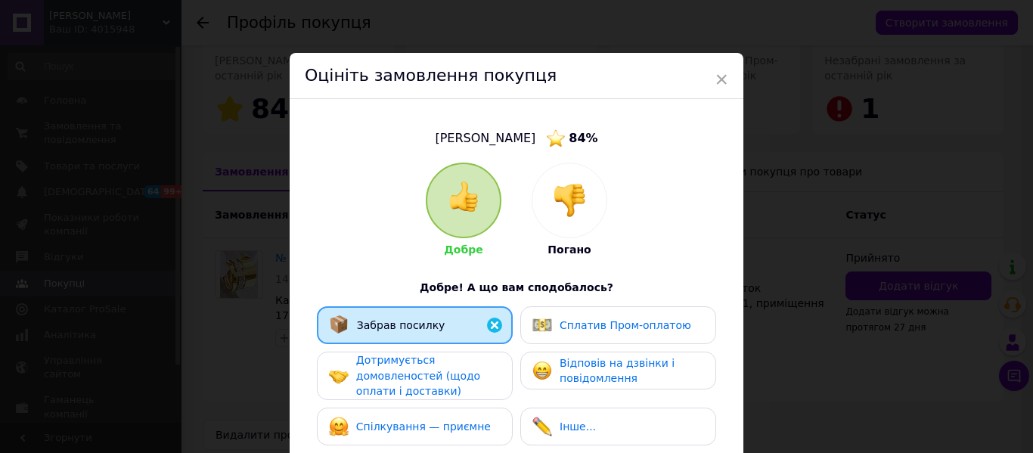
click at [412, 373] on span "Дотримується домовленостей (щодо оплати і доставки)" at bounding box center [418, 375] width 124 height 43
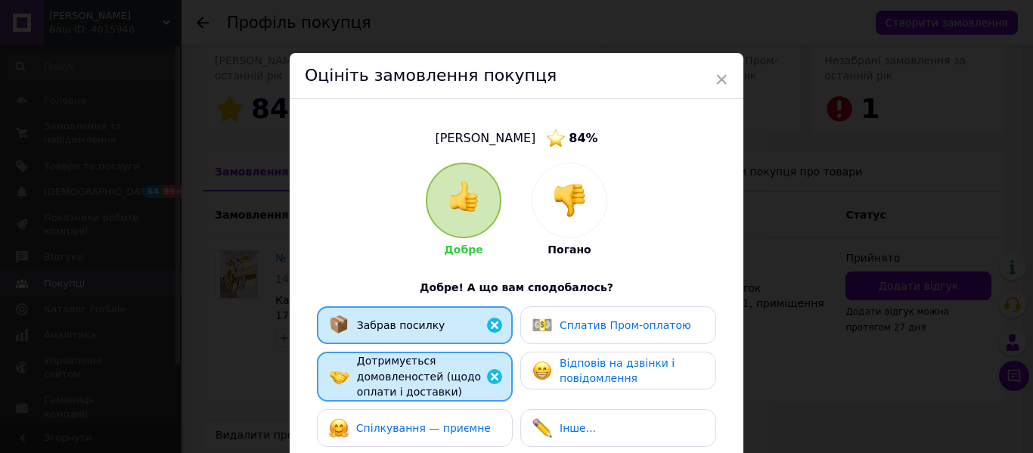
click at [430, 426] on span "Спілкування — приємне" at bounding box center [423, 428] width 135 height 12
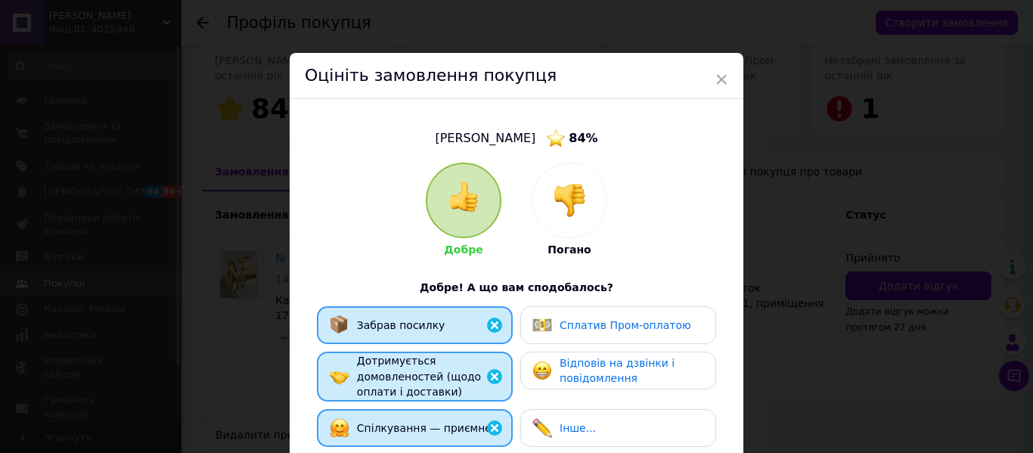
click at [644, 360] on span "Відповів на дзвінки і повідомлення" at bounding box center [616, 371] width 115 height 28
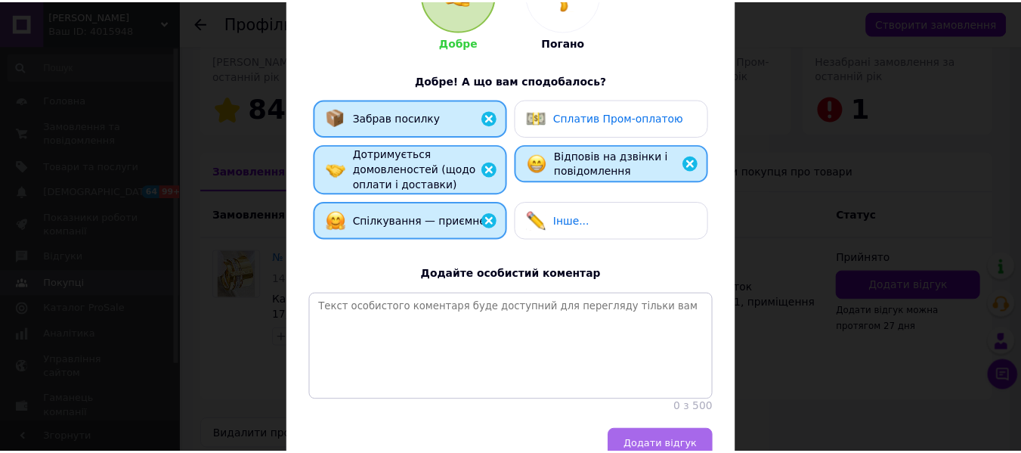
scroll to position [293, 0]
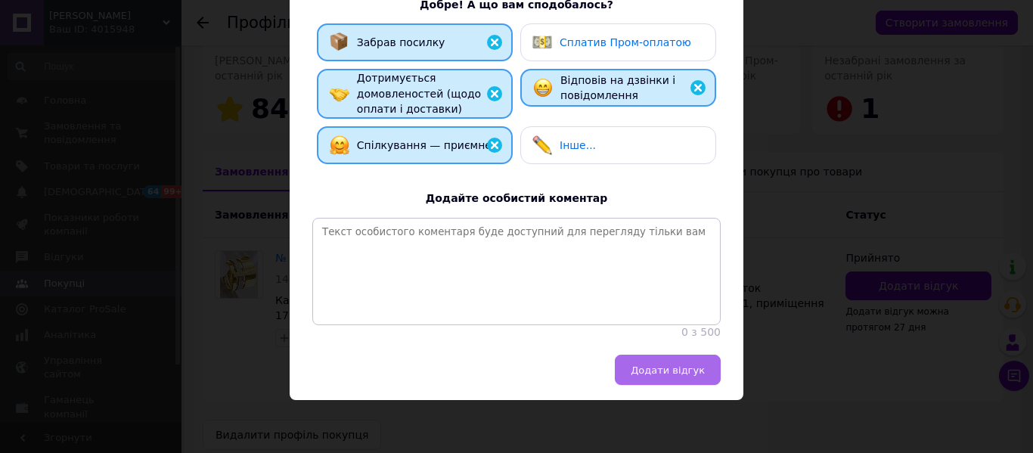
click at [664, 373] on span "Додати відгук" at bounding box center [667, 369] width 74 height 11
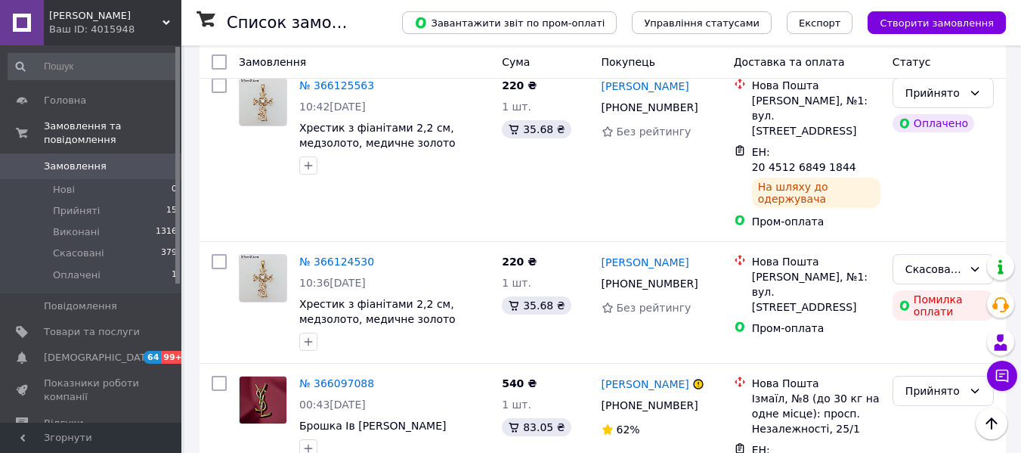
scroll to position [1681, 0]
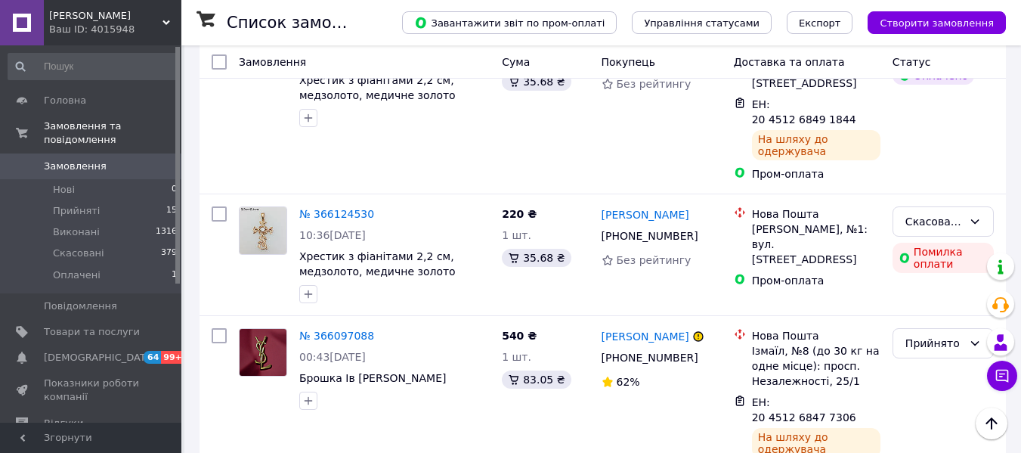
click at [90, 30] on div "Ваш ID: 4015948" at bounding box center [115, 30] width 132 height 14
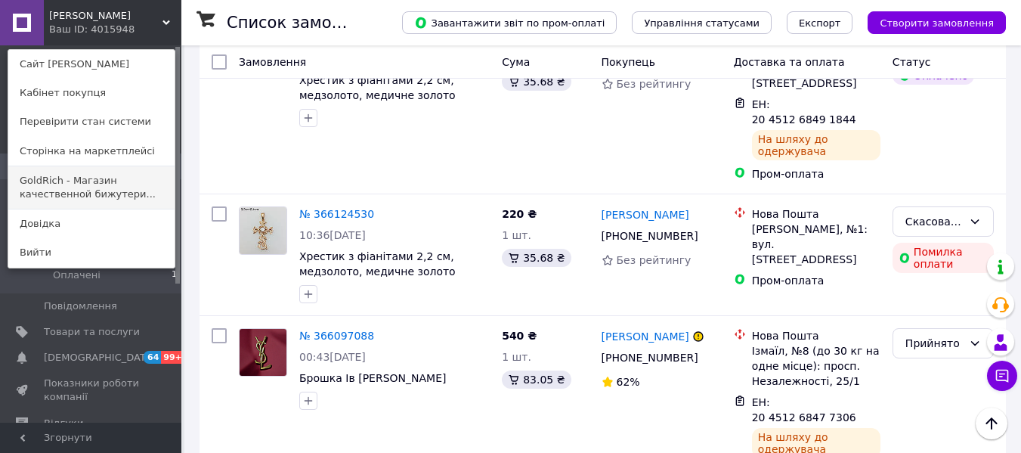
click at [84, 191] on link "GoldRich - Магазин качественной бижутери..." at bounding box center [91, 187] width 166 height 42
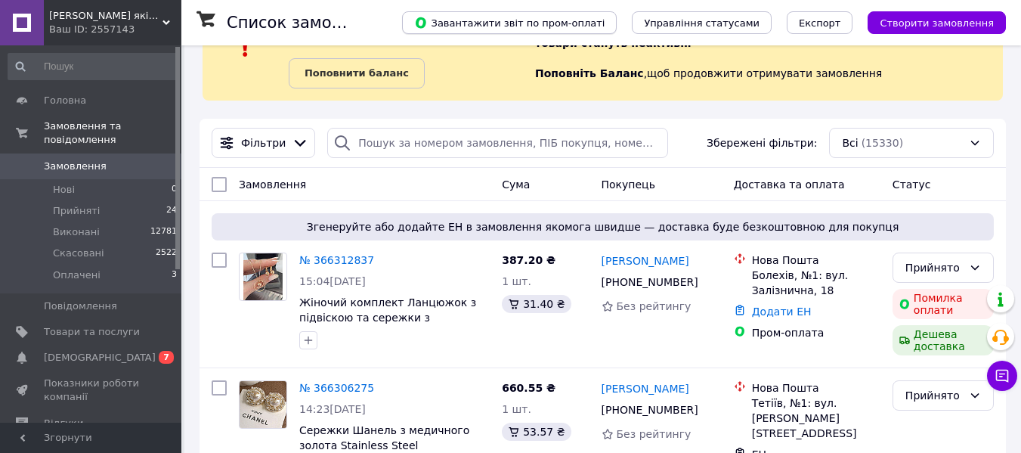
scroll to position [227, 0]
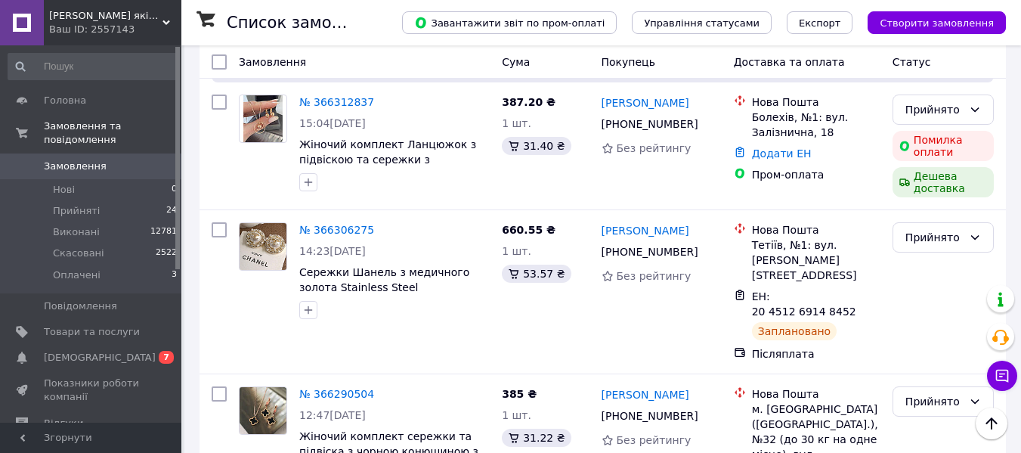
click at [634, 228] on link "[PERSON_NAME]" at bounding box center [646, 230] width 88 height 15
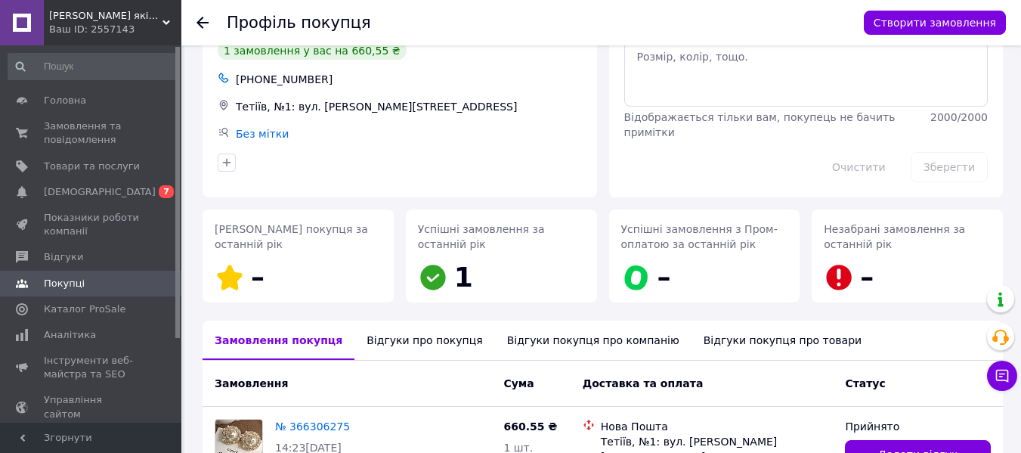
scroll to position [208, 0]
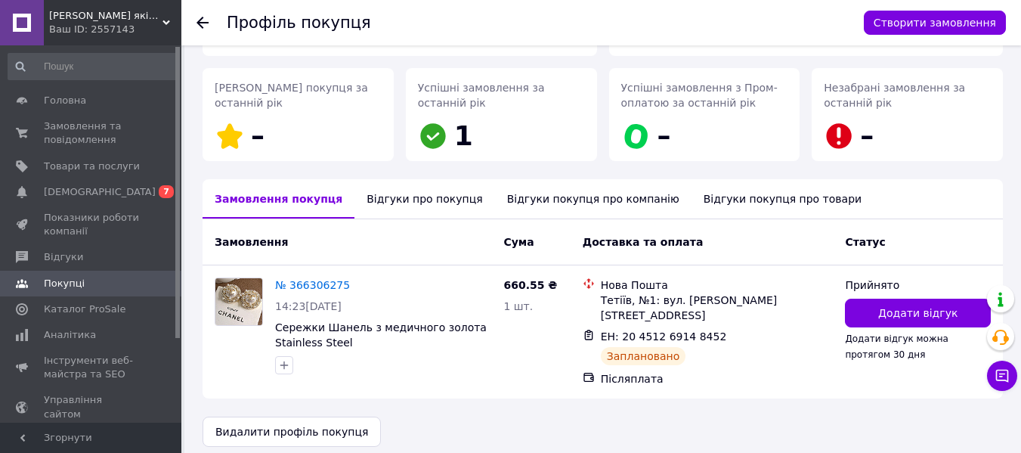
click at [310, 285] on link "№ 366306275" at bounding box center [312, 285] width 75 height 12
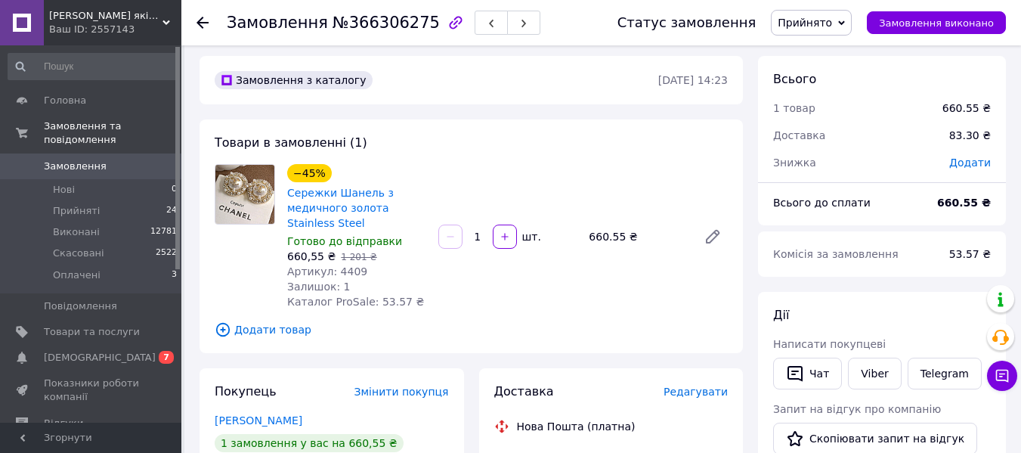
scroll to position [302, 0]
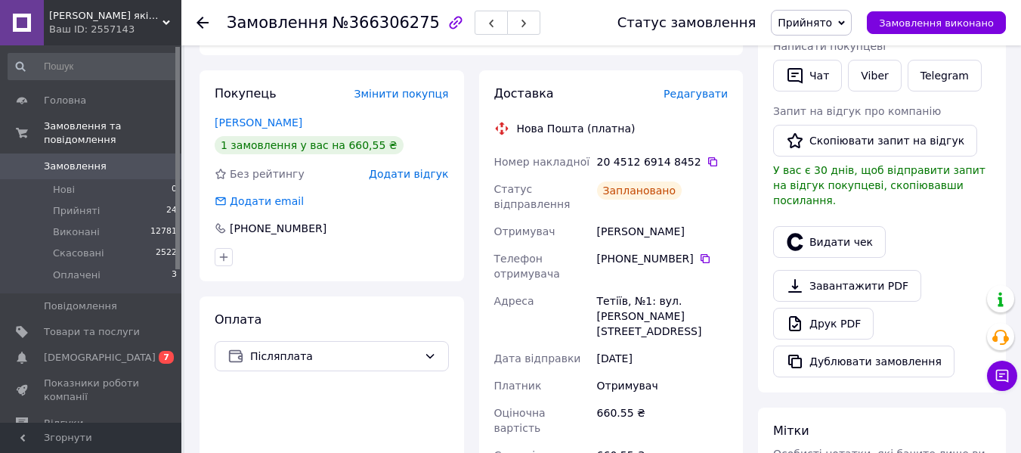
click at [704, 95] on span "Редагувати" at bounding box center [696, 94] width 64 height 12
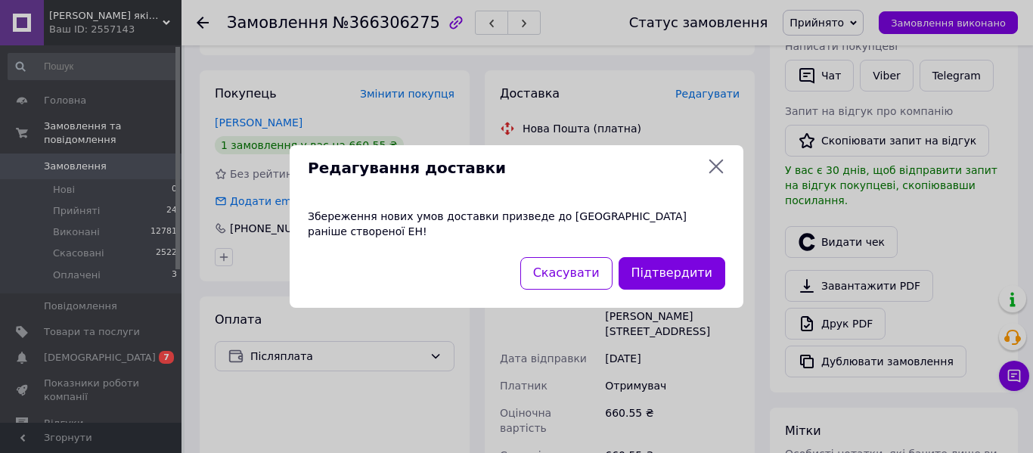
click at [715, 172] on icon at bounding box center [716, 166] width 18 height 18
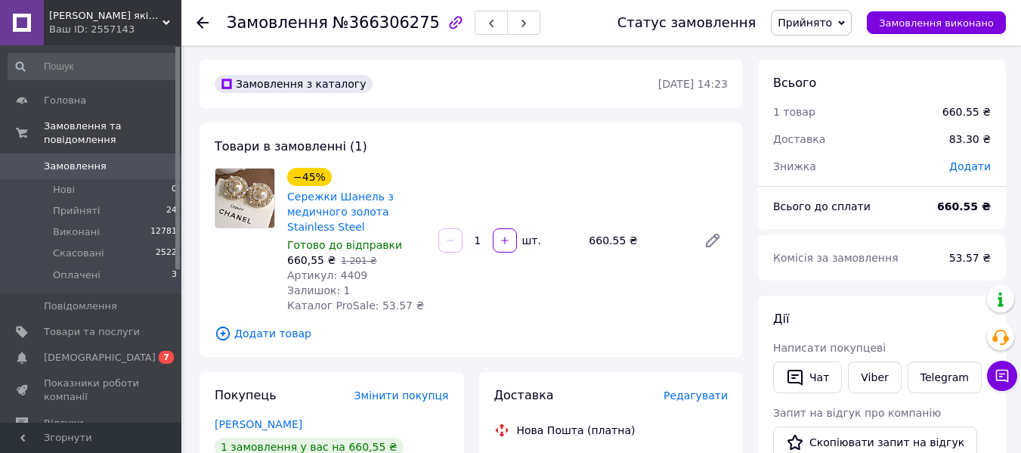
scroll to position [0, 0]
click at [94, 351] on span "[DEMOGRAPHIC_DATA]" at bounding box center [100, 358] width 112 height 14
